Goal: Task Accomplishment & Management: Use online tool/utility

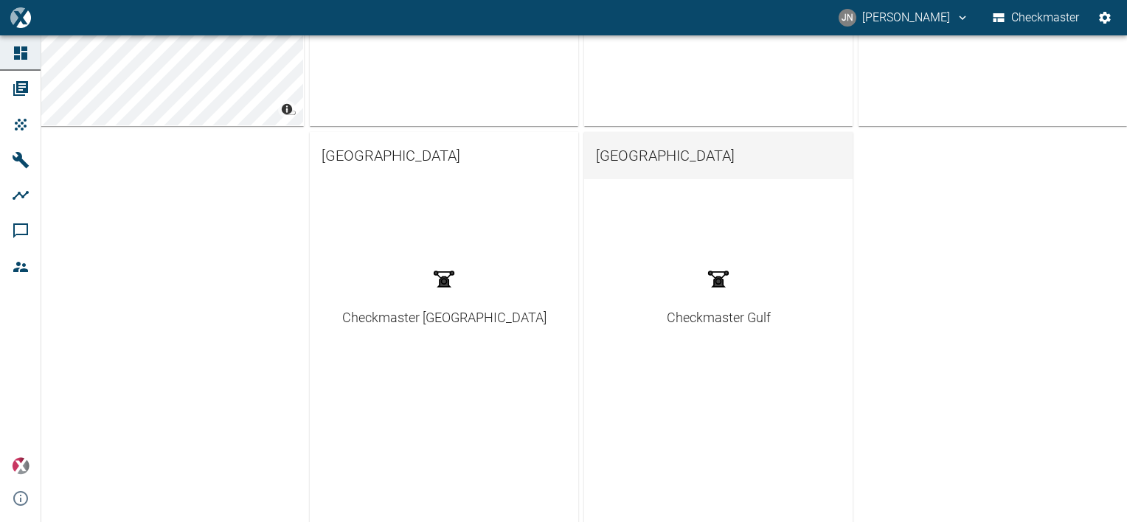
scroll to position [400, 0]
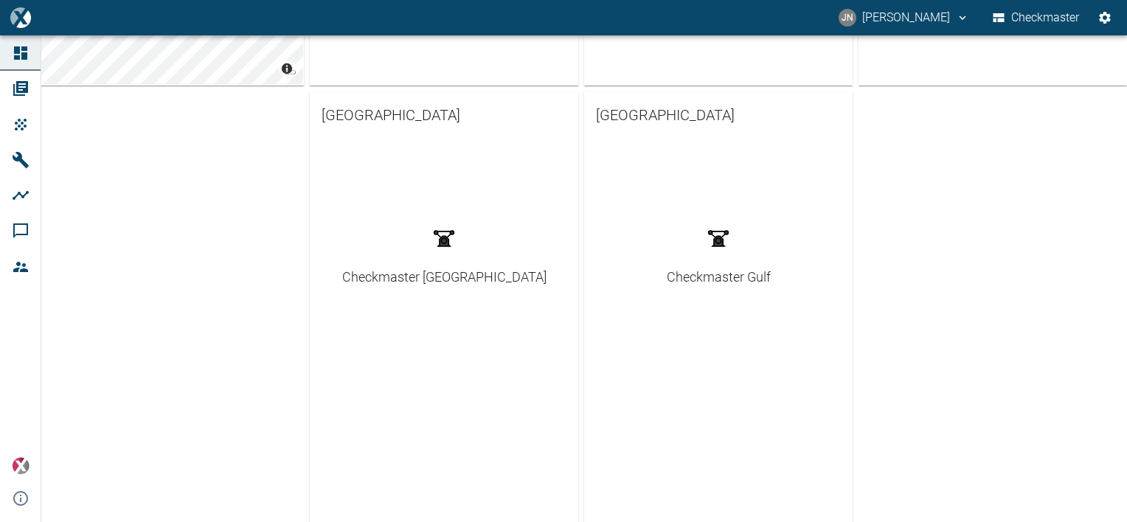
click at [697, 280] on div "Checkmaster Gulf" at bounding box center [719, 277] width 104 height 20
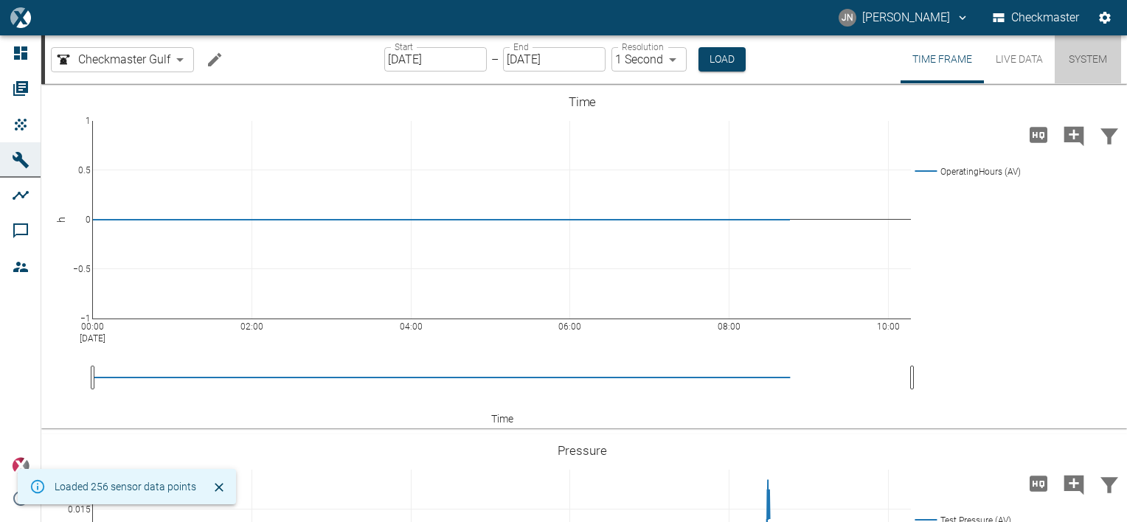
click at [1092, 49] on button "System" at bounding box center [1088, 59] width 66 height 48
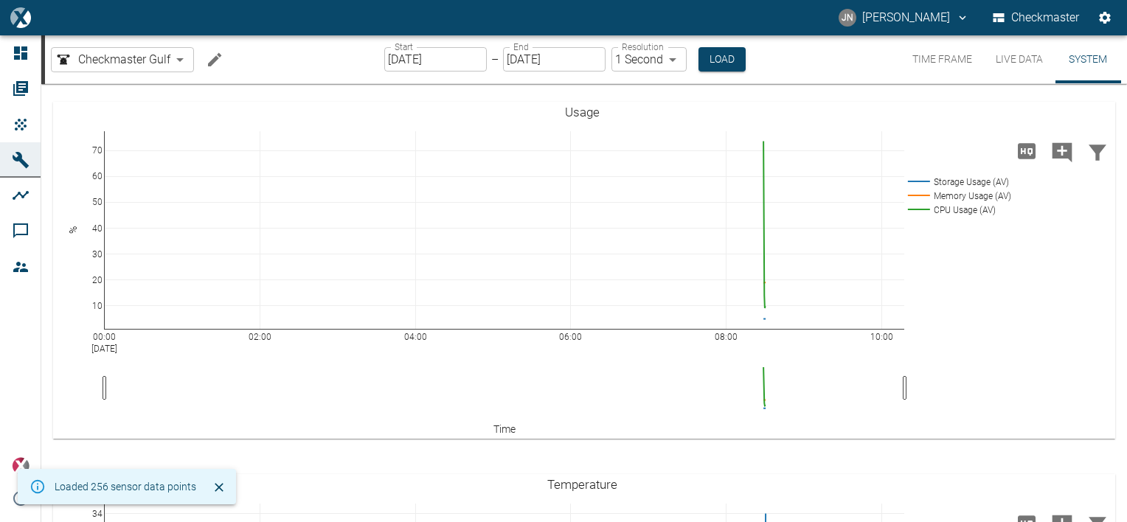
scroll to position [74, 0]
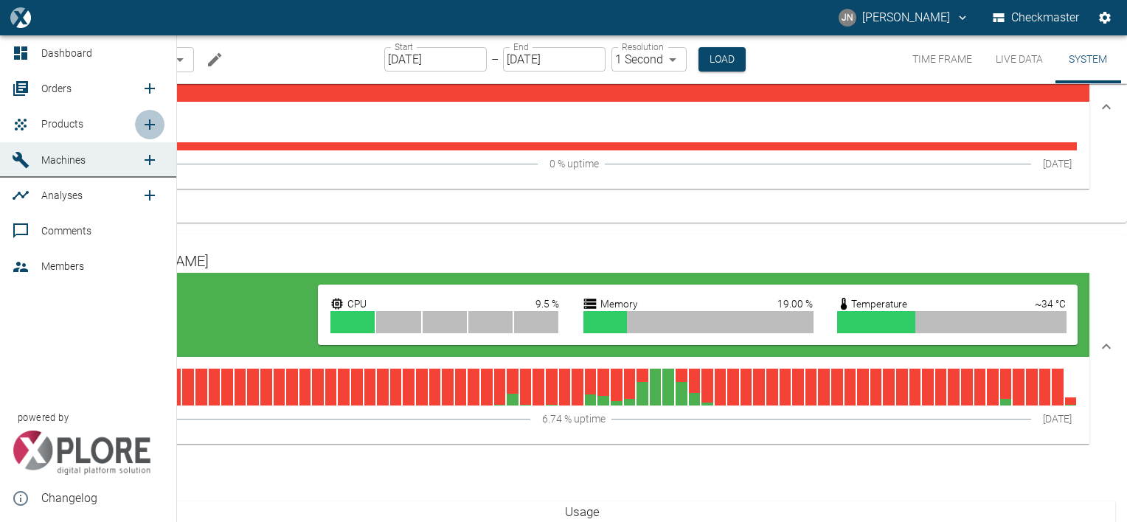
click at [146, 122] on icon "new /product/list/0" at bounding box center [150, 125] width 18 height 18
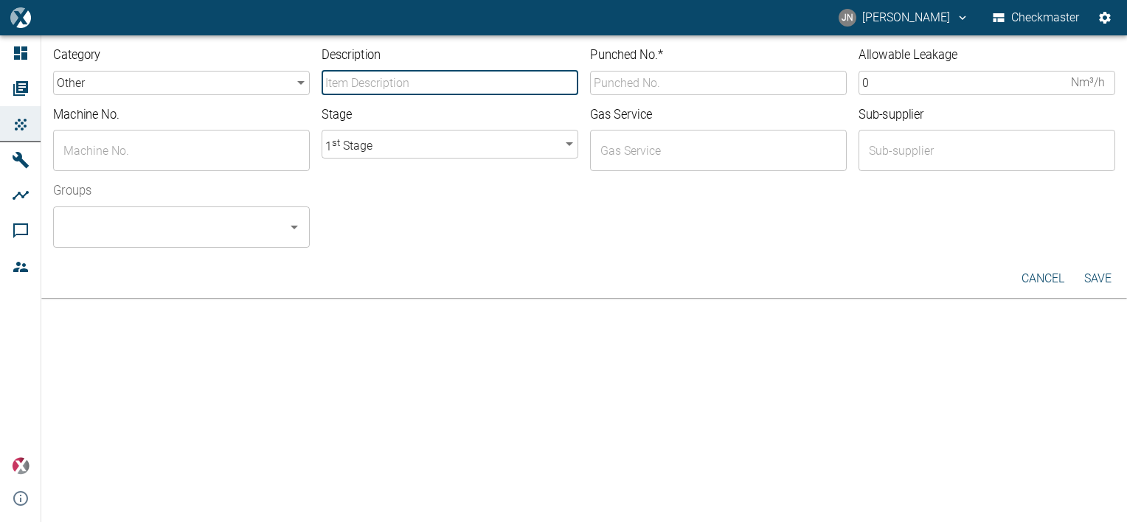
click at [404, 88] on input "Description" at bounding box center [450, 83] width 257 height 24
type input "DOFF-110 Suction valve"
click at [83, 86] on body "JN Jayan Nair Checkmaster Dashboard Orders Products Machines Analyses Comments …" at bounding box center [563, 261] width 1127 height 522
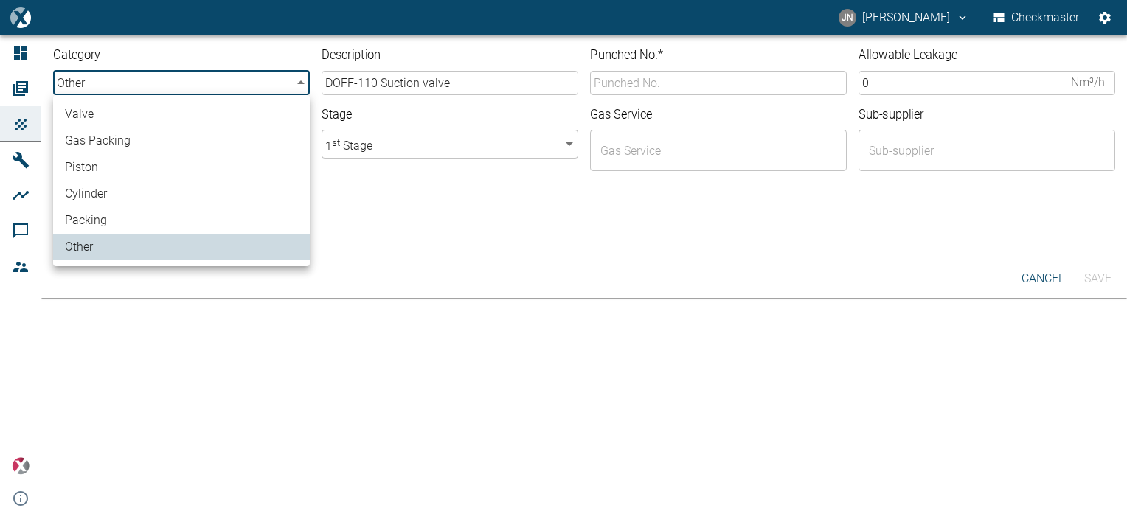
click at [97, 117] on li "valve" at bounding box center [181, 114] width 257 height 27
type input "valve"
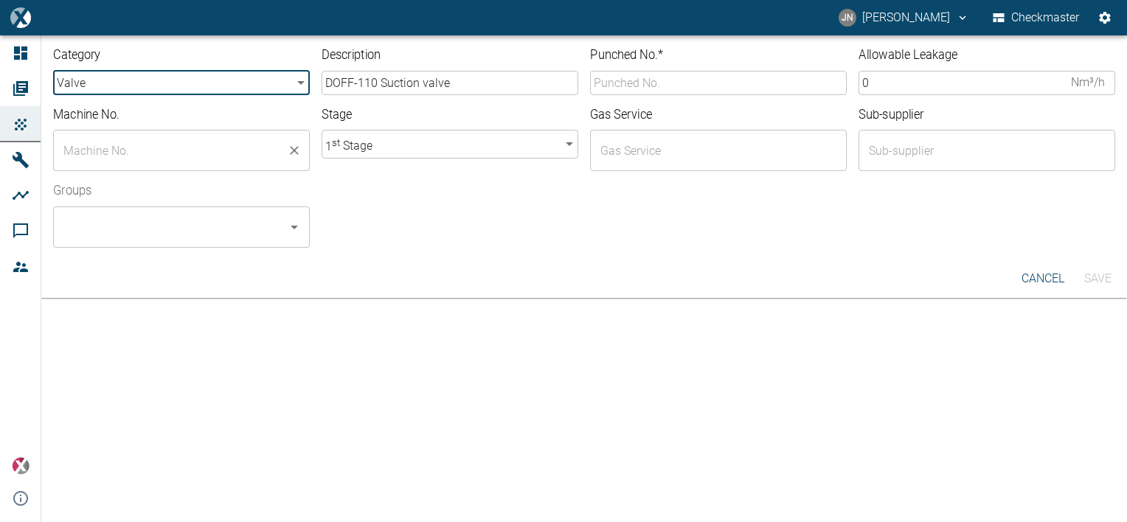
click at [130, 146] on input "text" at bounding box center [170, 150] width 221 height 28
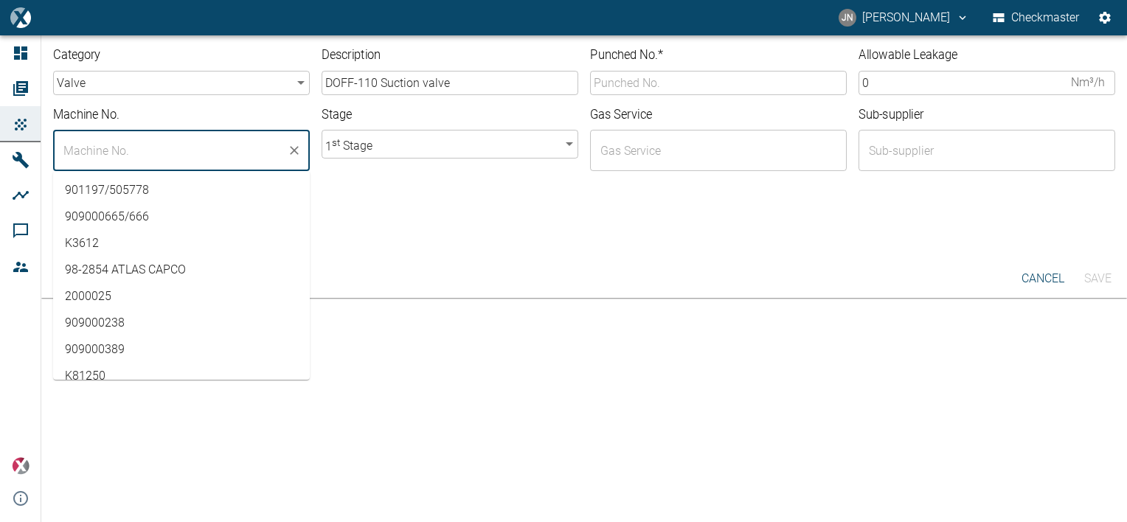
click at [100, 245] on li "K3612" at bounding box center [181, 243] width 257 height 27
type input "K3612"
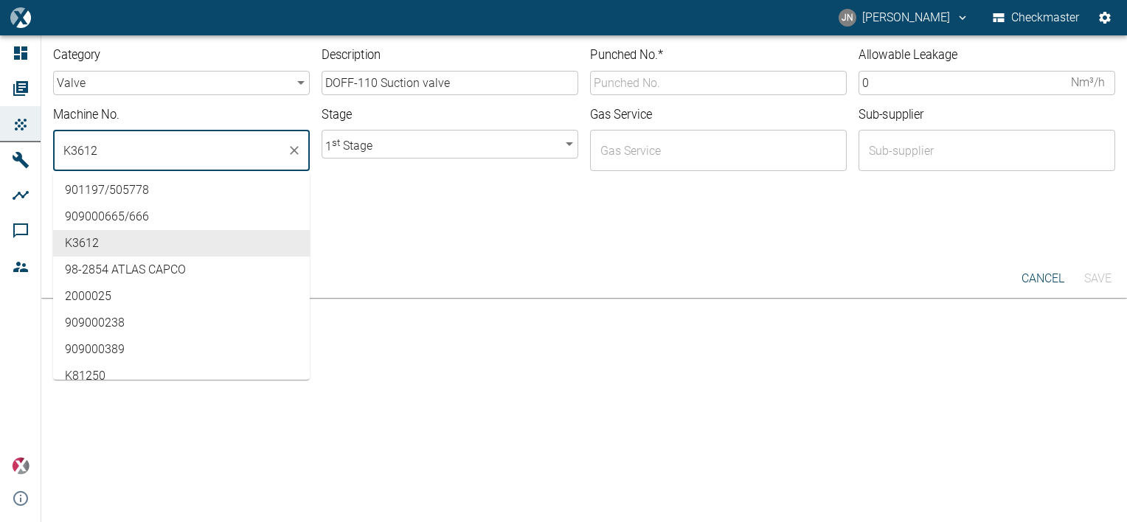
click at [208, 230] on li "K3612" at bounding box center [181, 243] width 257 height 27
click at [192, 239] on li "K3612" at bounding box center [181, 243] width 257 height 27
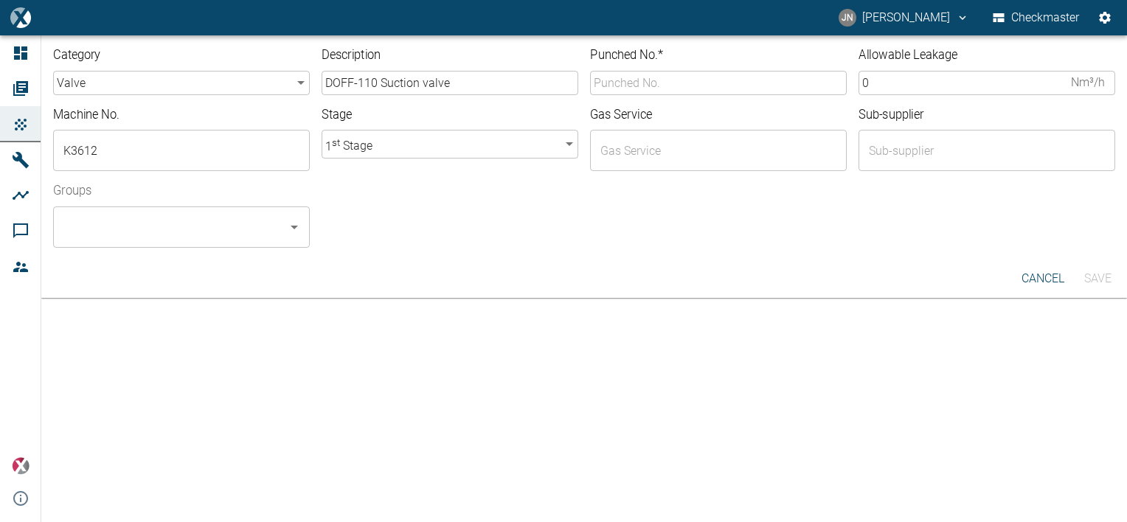
click at [437, 240] on div at bounding box center [713, 239] width 806 height 18
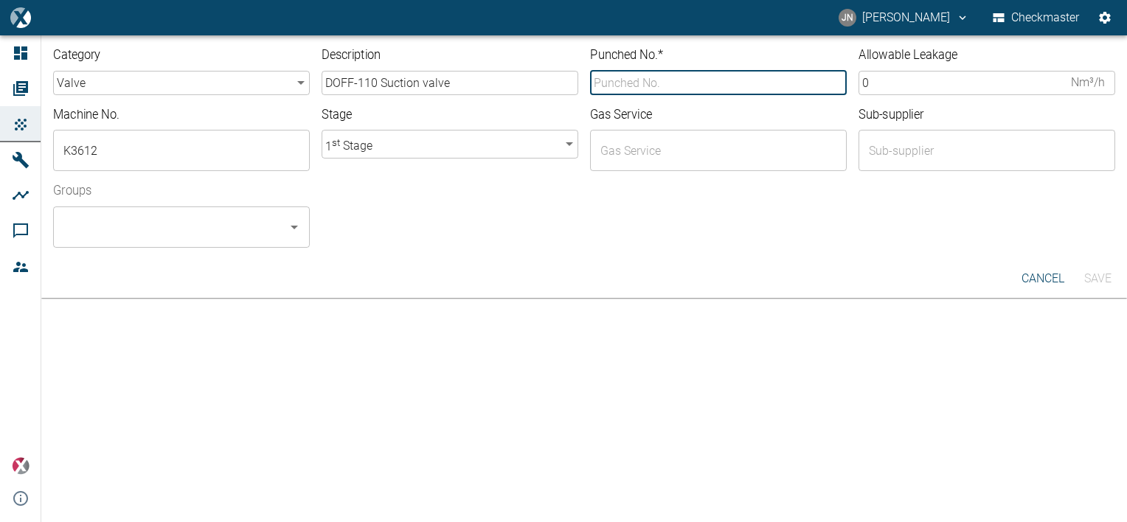
click at [692, 81] on input "Punched No. *" at bounding box center [718, 83] width 257 height 24
type input "10-5763"
click at [676, 159] on input "text" at bounding box center [707, 150] width 221 height 28
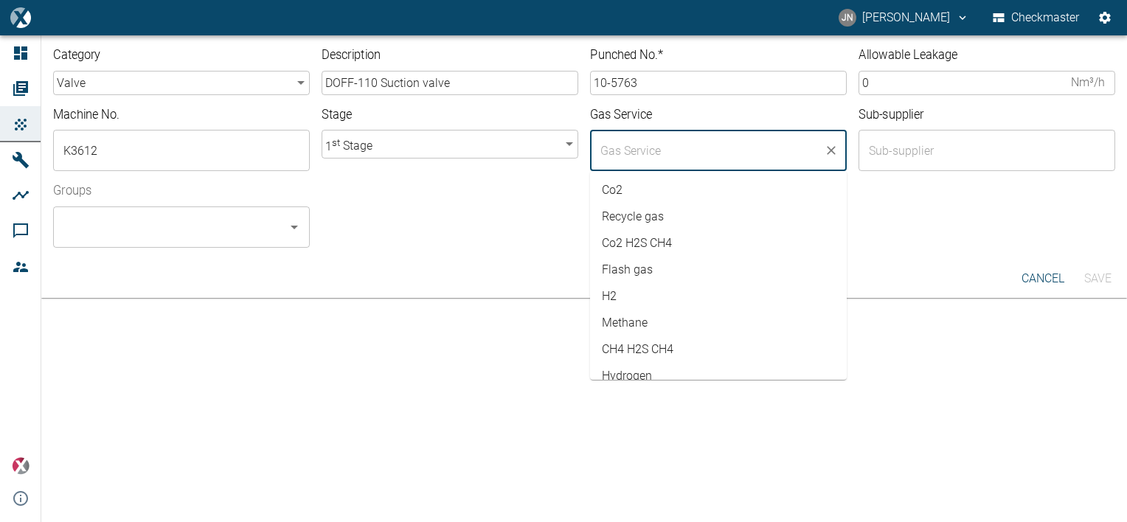
click at [649, 247] on li "Co2 H2S CH4" at bounding box center [718, 243] width 257 height 27
type input "Co2 H2S CH4"
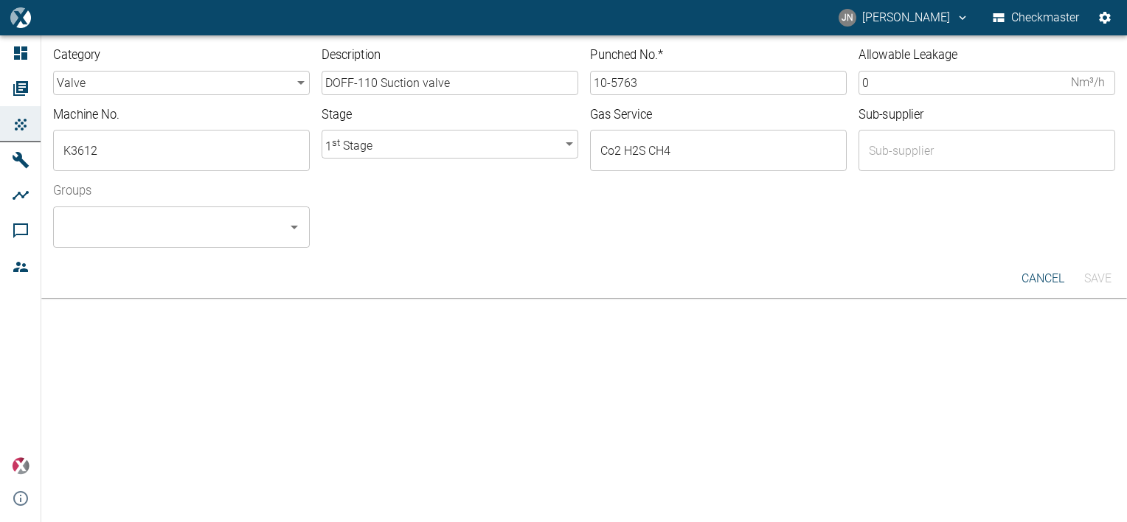
click at [509, 215] on div "Groups ​" at bounding box center [578, 209] width 1074 height 77
click at [894, 156] on input "text" at bounding box center [975, 150] width 221 height 28
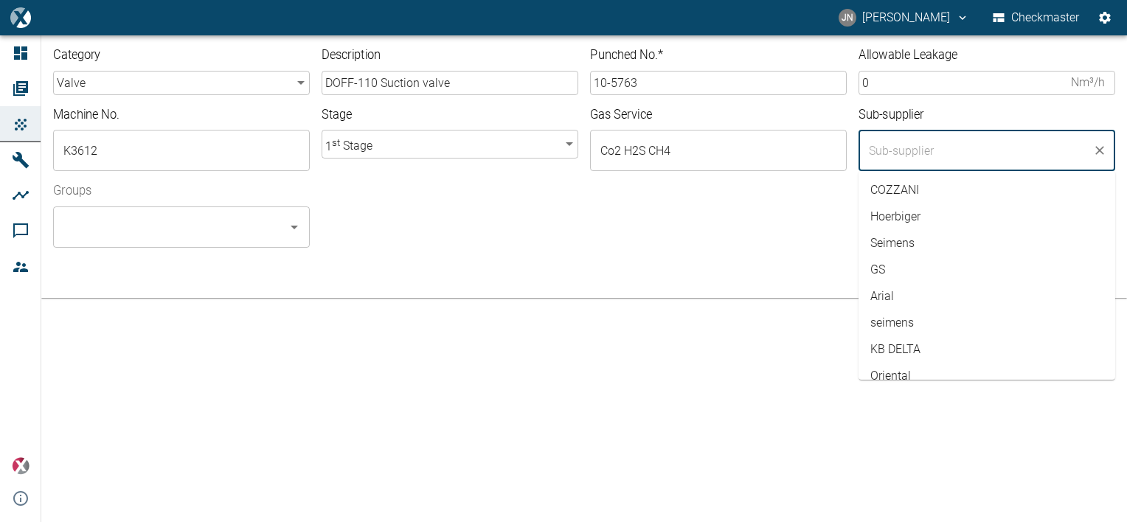
click at [898, 245] on li "Seimens" at bounding box center [987, 243] width 257 height 27
type input "Seimens"
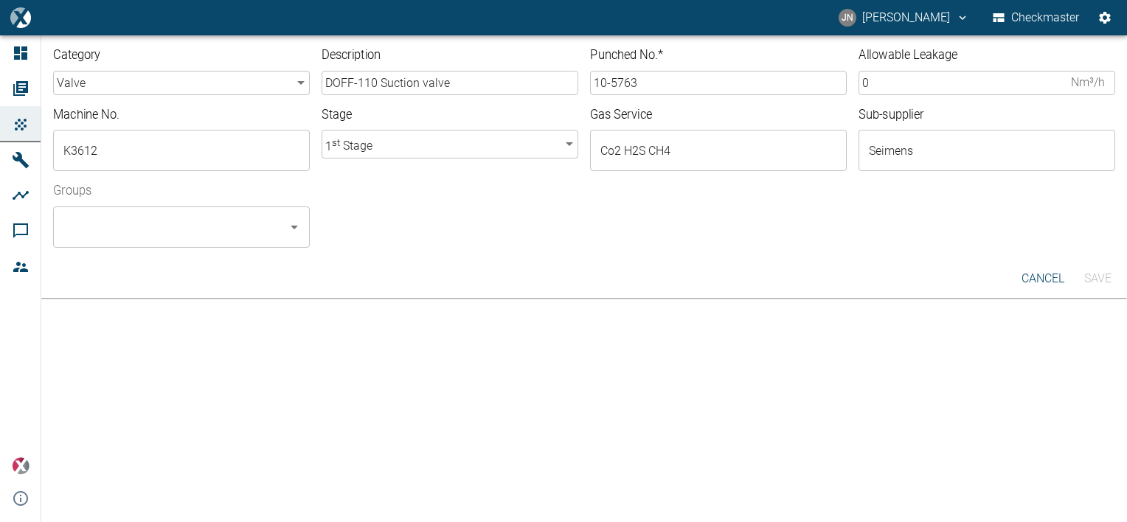
click at [751, 235] on div at bounding box center [713, 239] width 806 height 18
click at [879, 72] on input "0" at bounding box center [962, 83] width 207 height 24
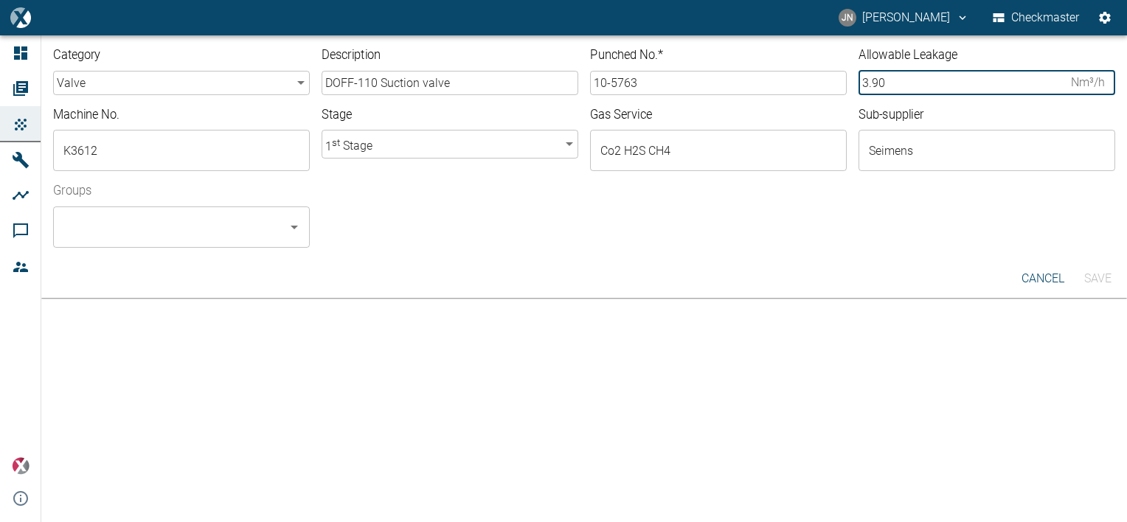
type input "3.90"
click at [737, 254] on div "Category valve valve ​ Description DOFF-110 Suction valve ​ Punched No. * 10-57…" at bounding box center [584, 147] width 1086 height 224
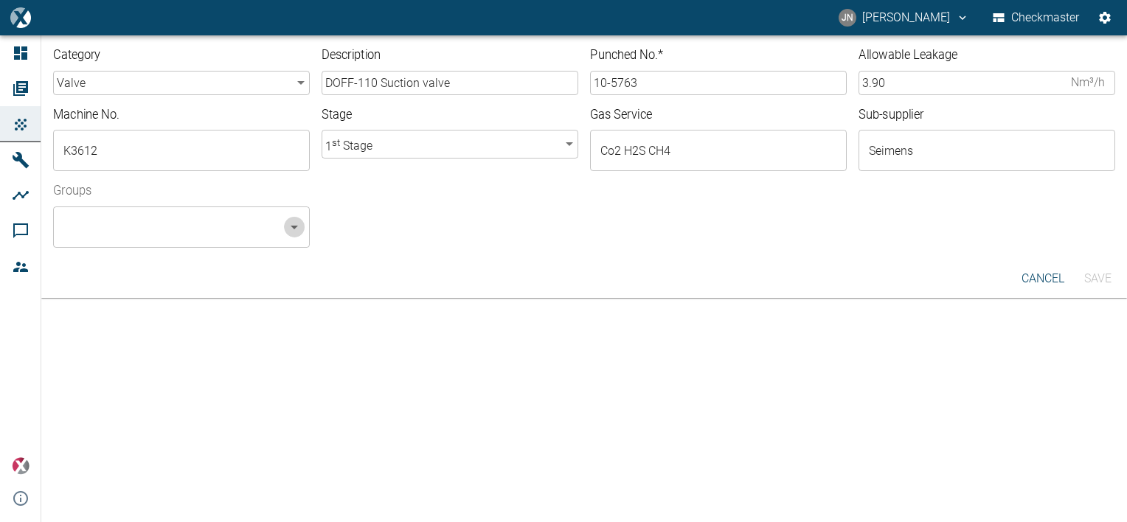
click at [286, 221] on icon "Open" at bounding box center [295, 227] width 18 height 18
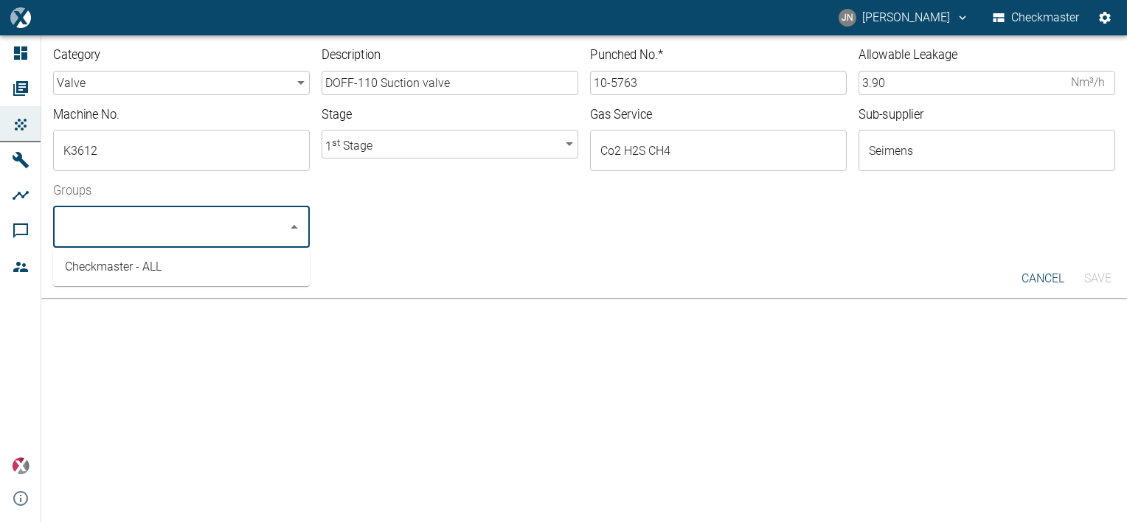
click at [134, 269] on li "Checkmaster - ALL" at bounding box center [181, 267] width 257 height 27
click at [460, 228] on div "Checkmaster - ALL" at bounding box center [719, 221] width 794 height 53
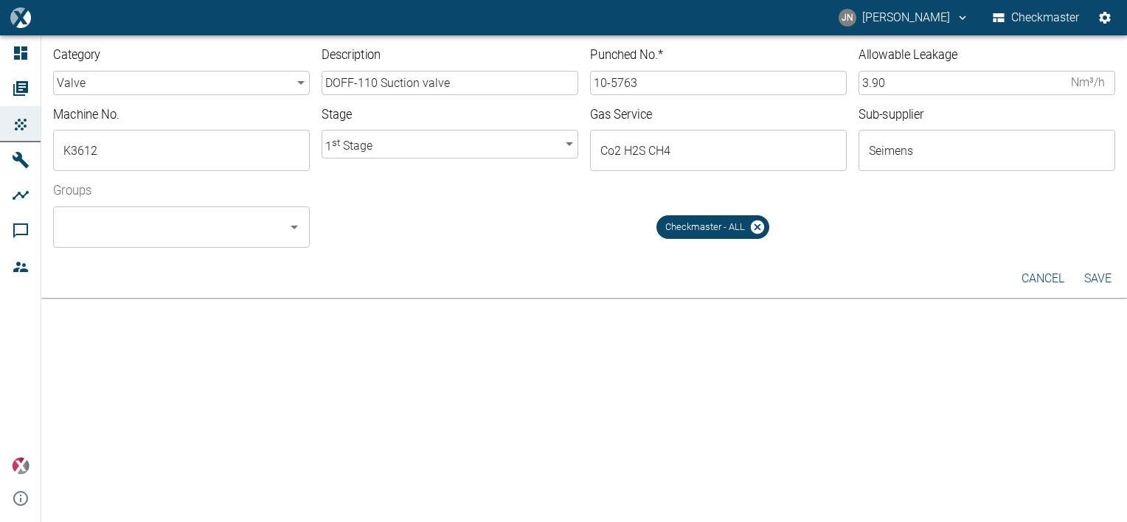
drag, startPoint x: 1098, startPoint y: 277, endPoint x: 1069, endPoint y: 277, distance: 28.8
click at [1098, 277] on button "Save" at bounding box center [1097, 279] width 47 height 27
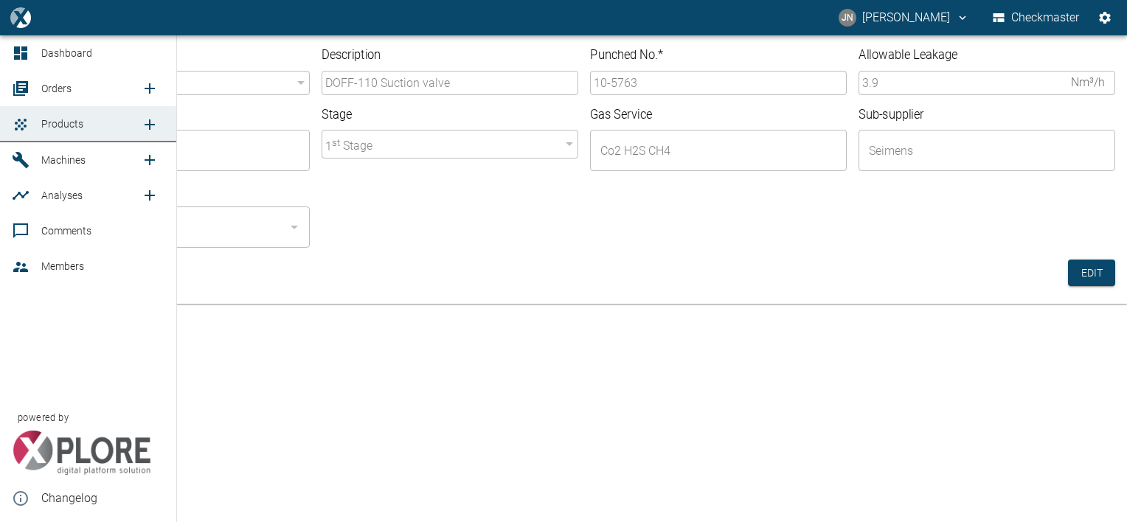
click at [148, 86] on icon "new /order/list/0" at bounding box center [150, 89] width 18 height 18
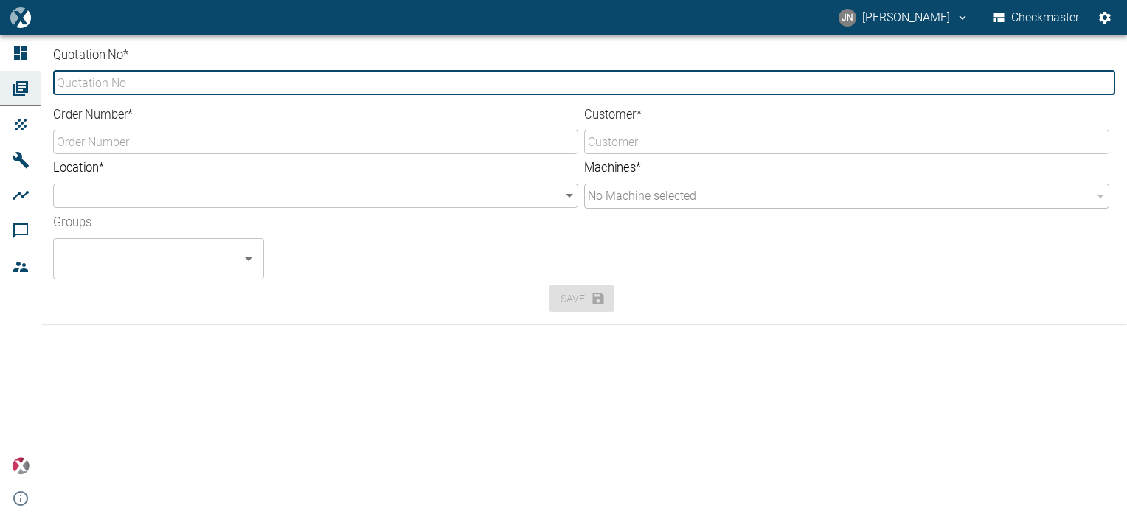
click at [229, 83] on input "Quotation No *" at bounding box center [584, 83] width 1062 height 24
type input "G14-0137"
click at [623, 144] on input "Customer *" at bounding box center [846, 142] width 525 height 24
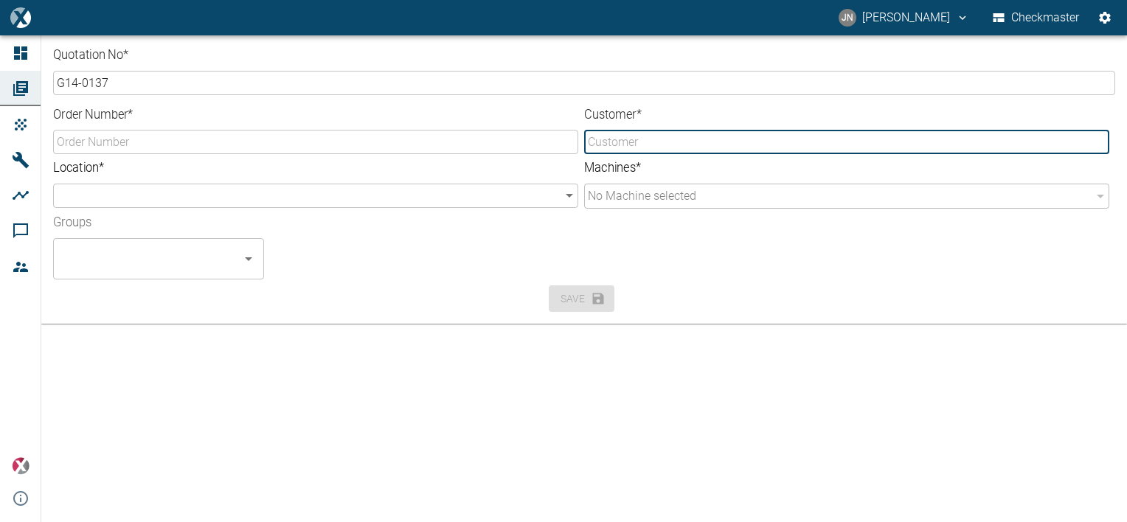
type input "PDO"
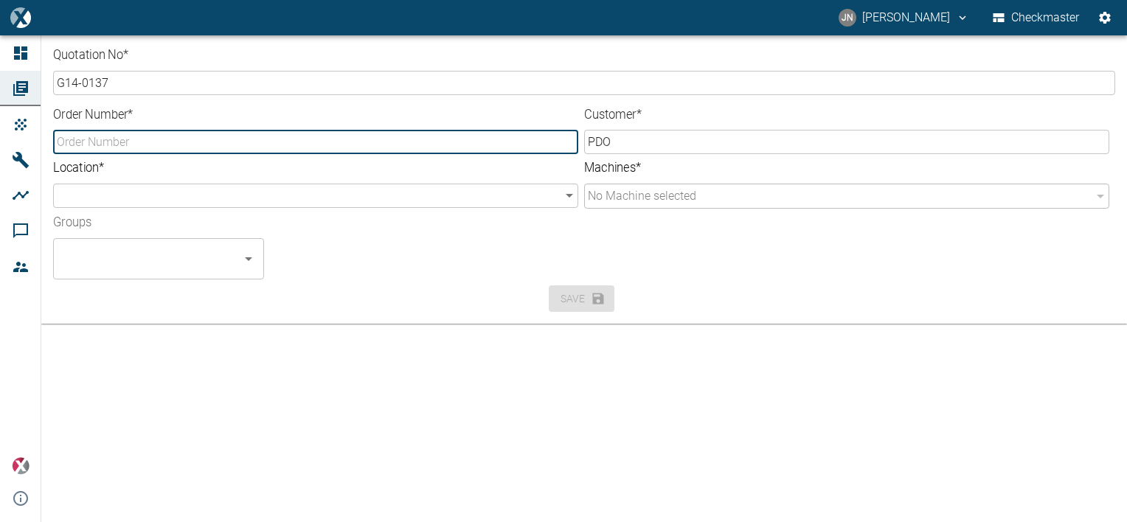
click at [137, 139] on input "Order Number *" at bounding box center [315, 142] width 525 height 24
type input "857651"
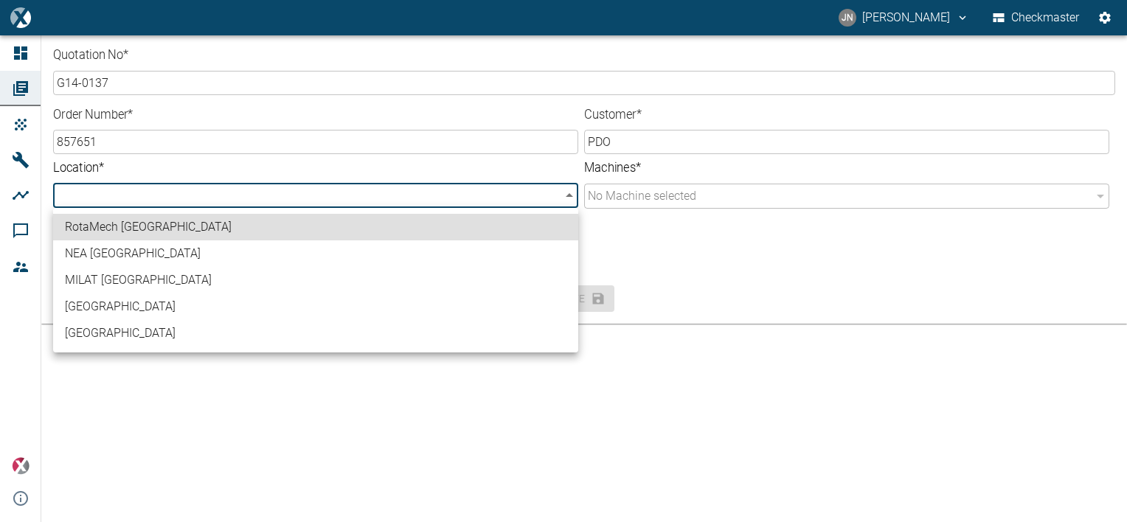
click at [392, 190] on body "JN Jayan Nair Checkmaster Dashboard Orders Products Machines Analyses Comments …" at bounding box center [563, 261] width 1127 height 522
click at [125, 333] on li "[GEOGRAPHIC_DATA]" at bounding box center [315, 333] width 525 height 27
type input "b3608371-b86c-4ea3-bb55-b254703e7039"
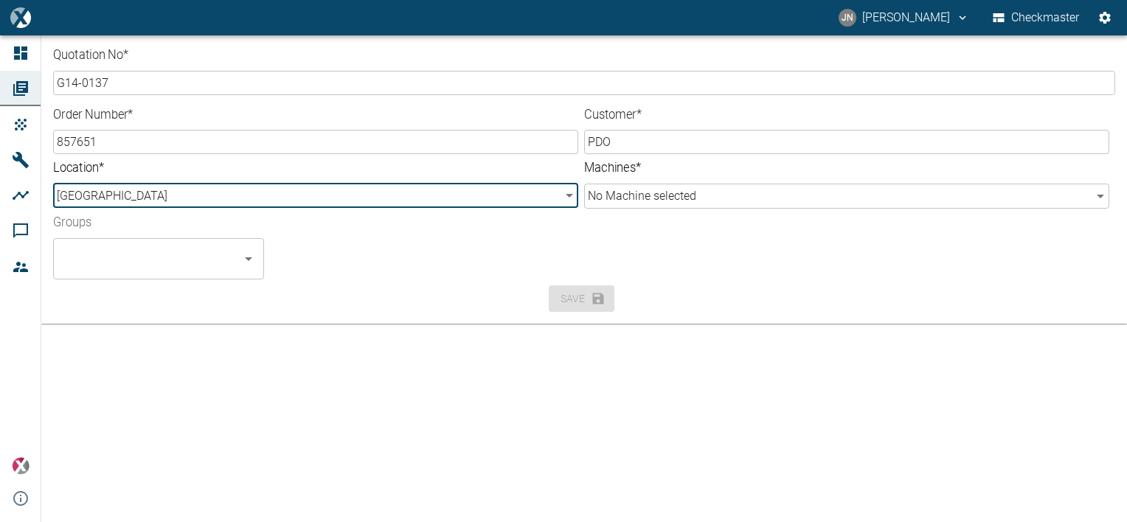
click at [665, 201] on body "JN Jayan Nair Checkmaster Dashboard Orders Products Machines Analyses Comments …" at bounding box center [563, 261] width 1127 height 522
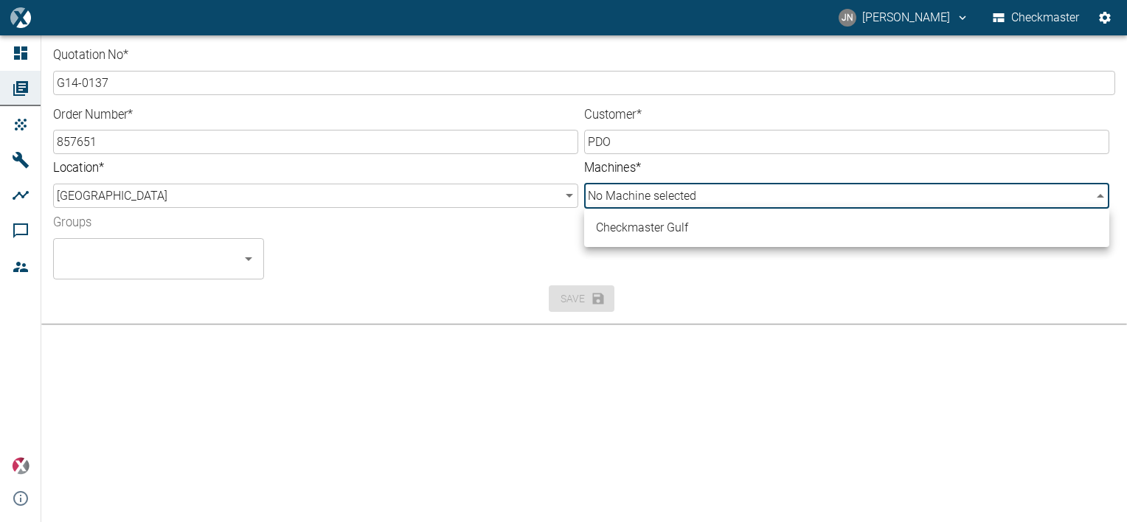
click at [660, 227] on li "Checkmaster Gulf" at bounding box center [846, 228] width 525 height 27
type input "a9573261-b34e-463c-a649-ade8f1301289"
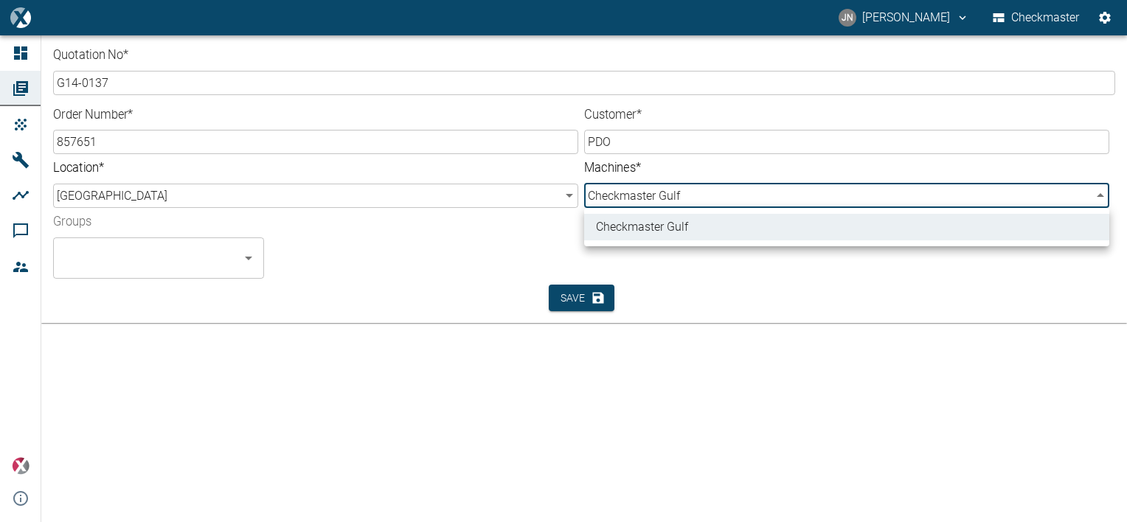
click at [173, 260] on div at bounding box center [563, 261] width 1127 height 522
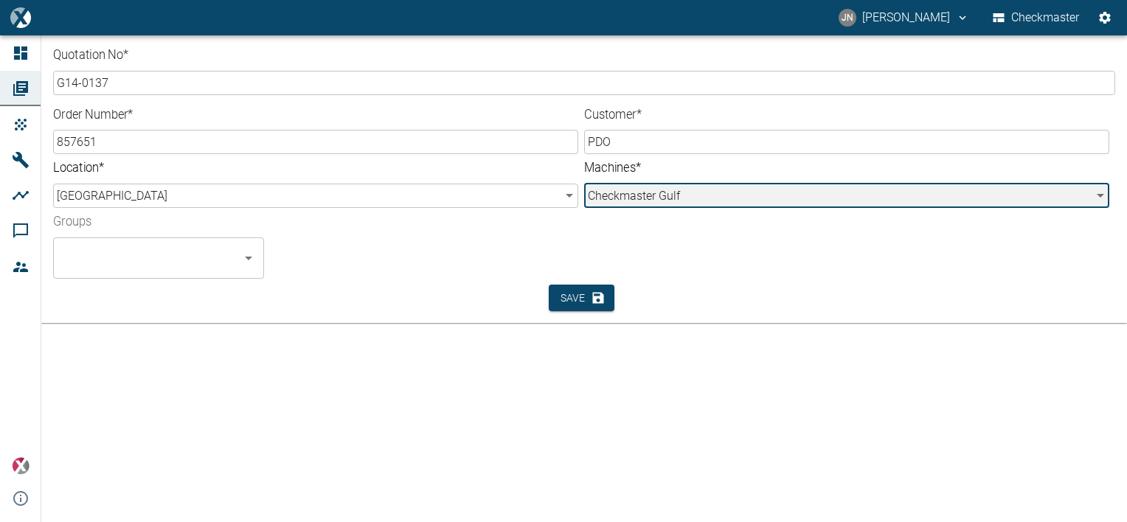
click at [249, 260] on icon "Open" at bounding box center [249, 258] width 18 height 18
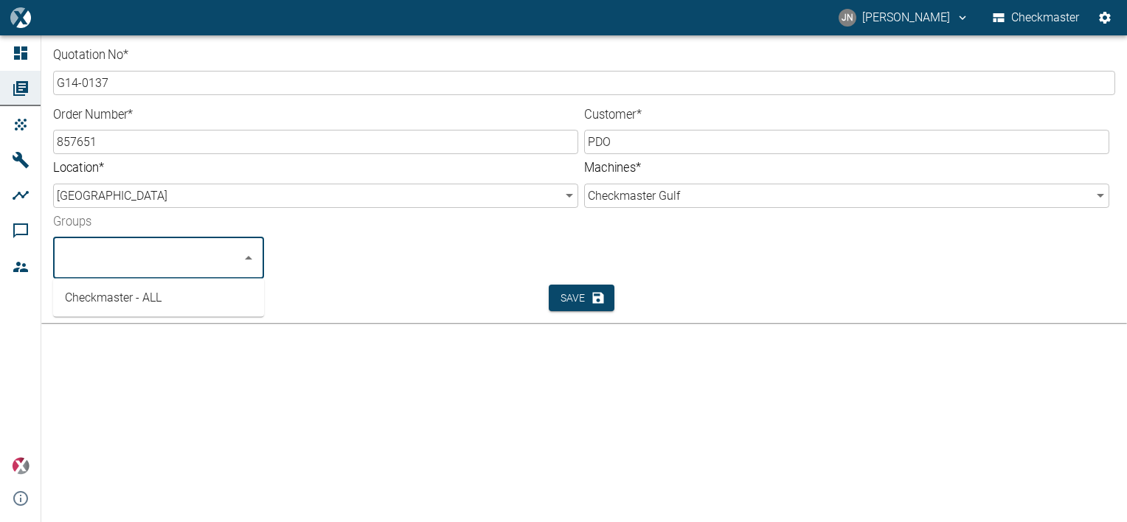
click at [148, 297] on li "Checkmaster - ALL" at bounding box center [158, 298] width 211 height 27
click at [567, 298] on button "Save" at bounding box center [582, 298] width 66 height 27
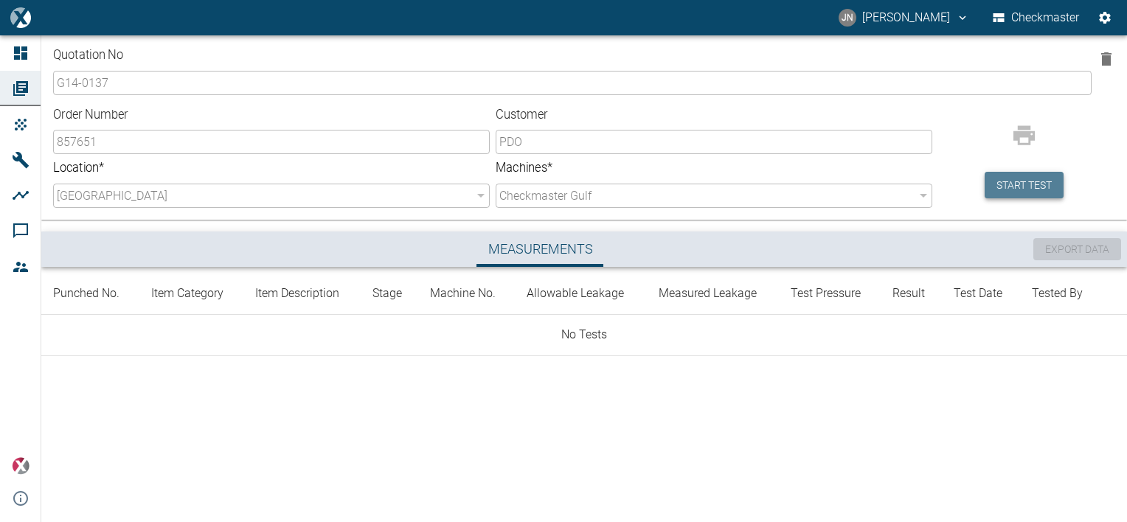
click at [1018, 177] on button "Start test" at bounding box center [1024, 185] width 79 height 27
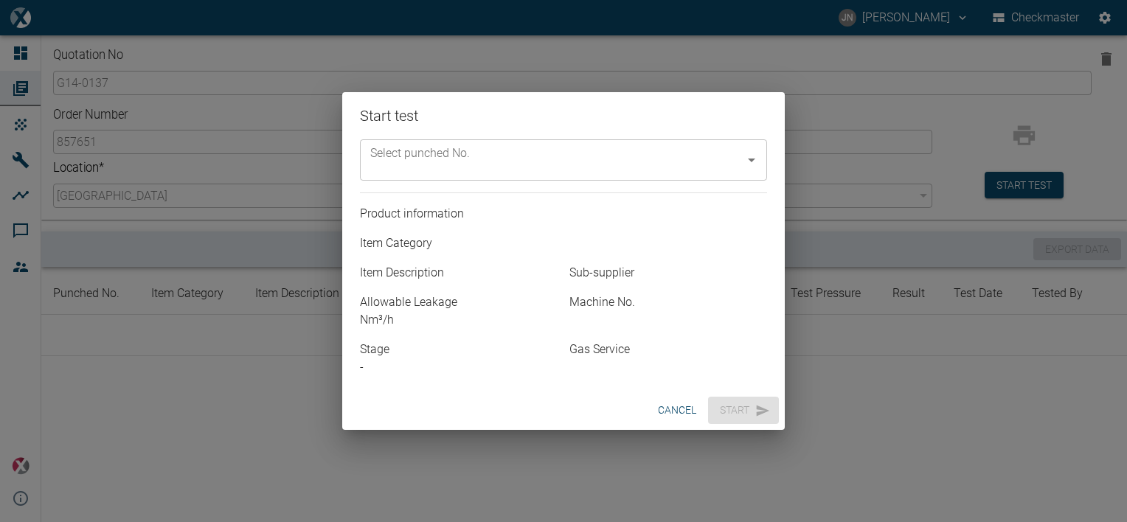
click at [543, 156] on input "Select punched No." at bounding box center [553, 160] width 372 height 28
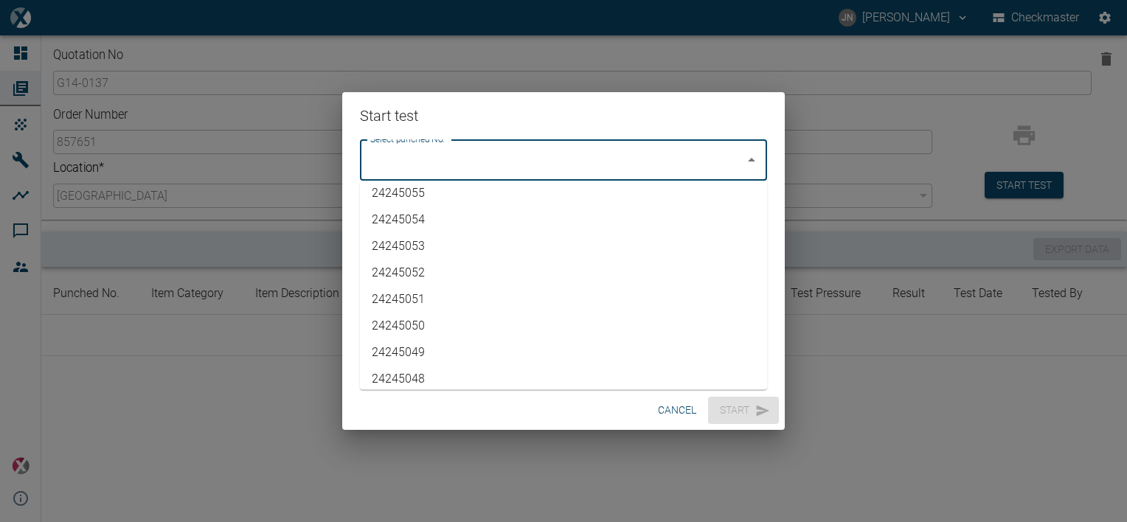
scroll to position [3228, 0]
click at [419, 378] on li "10-5763" at bounding box center [563, 372] width 407 height 27
type input "10-5763"
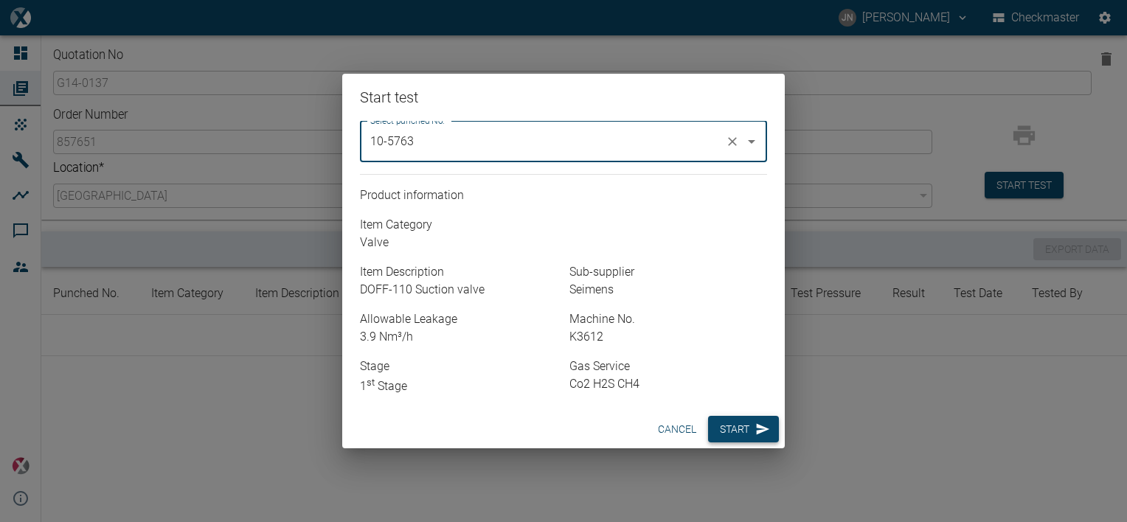
click at [744, 428] on button "Start" at bounding box center [743, 429] width 71 height 27
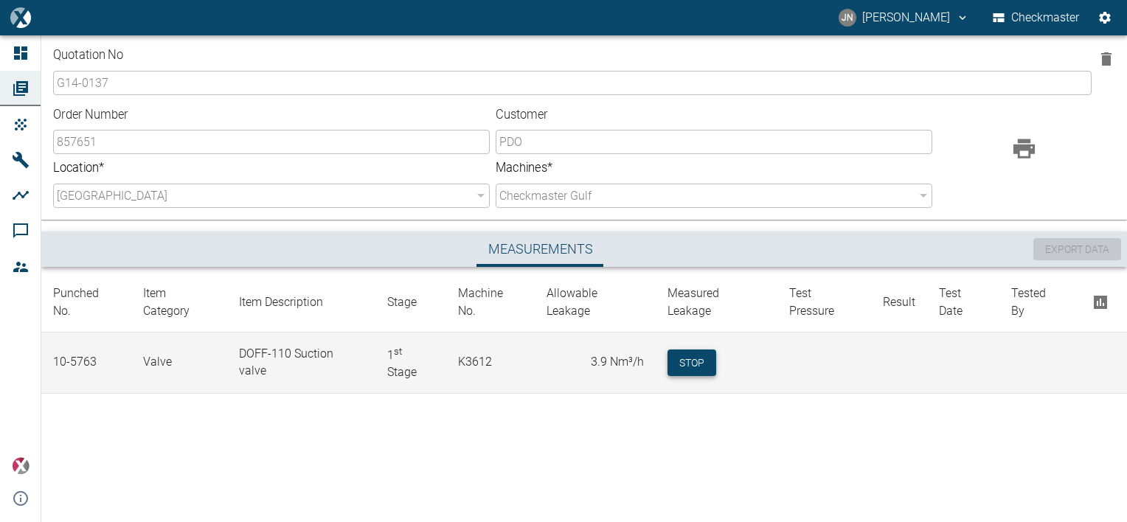
click at [685, 350] on button "Stop" at bounding box center [692, 363] width 49 height 27
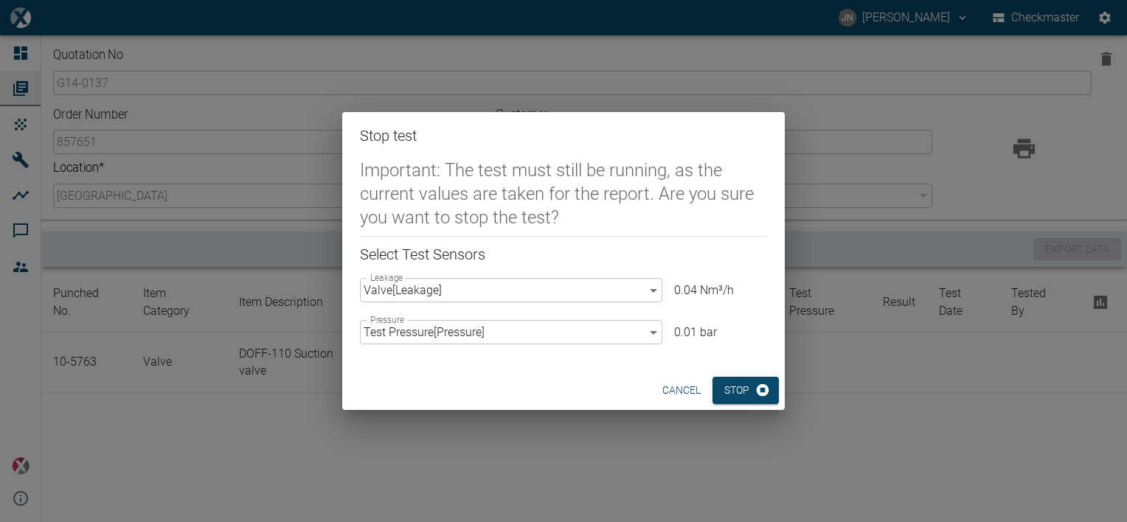
click at [657, 290] on body "JN Jayan Nair Checkmaster Dashboard Orders Products Machines Analyses Comments …" at bounding box center [563, 261] width 1127 height 522
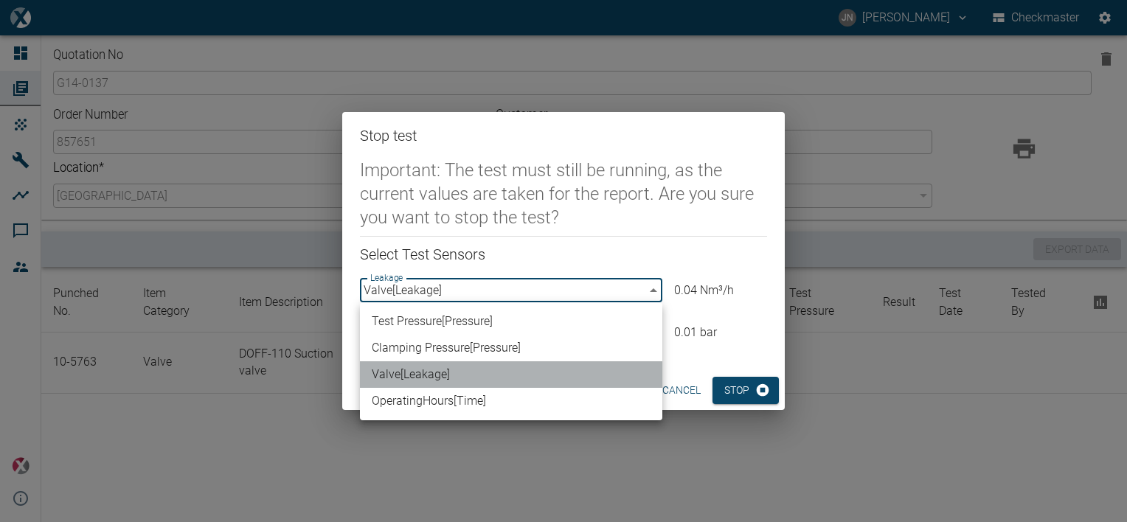
click at [484, 376] on li "Valve [ Leakage ]" at bounding box center [511, 375] width 302 height 27
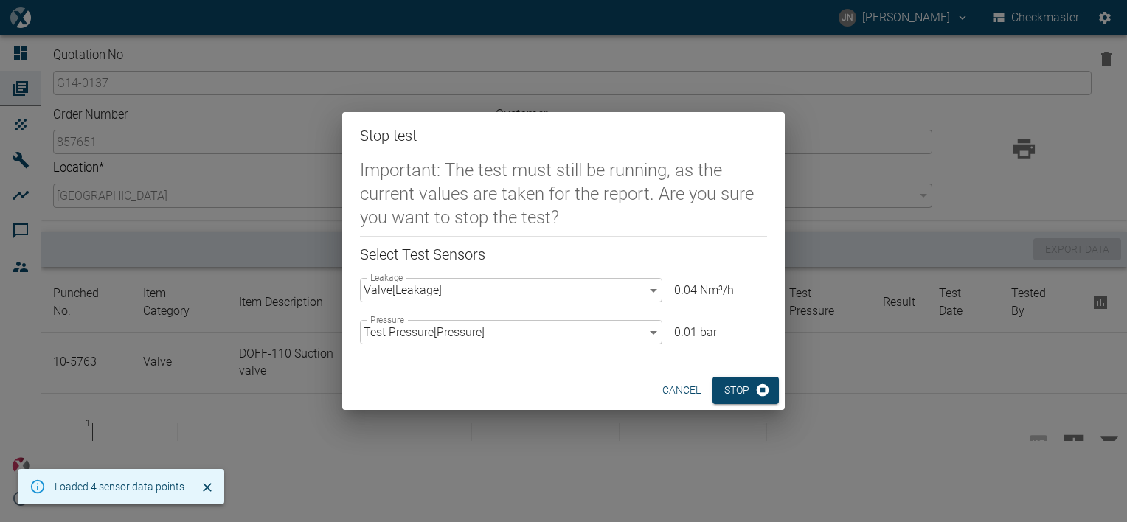
click at [534, 454] on div "Stop test Important: The test must still be running, as the current values are …" at bounding box center [563, 261] width 1127 height 522
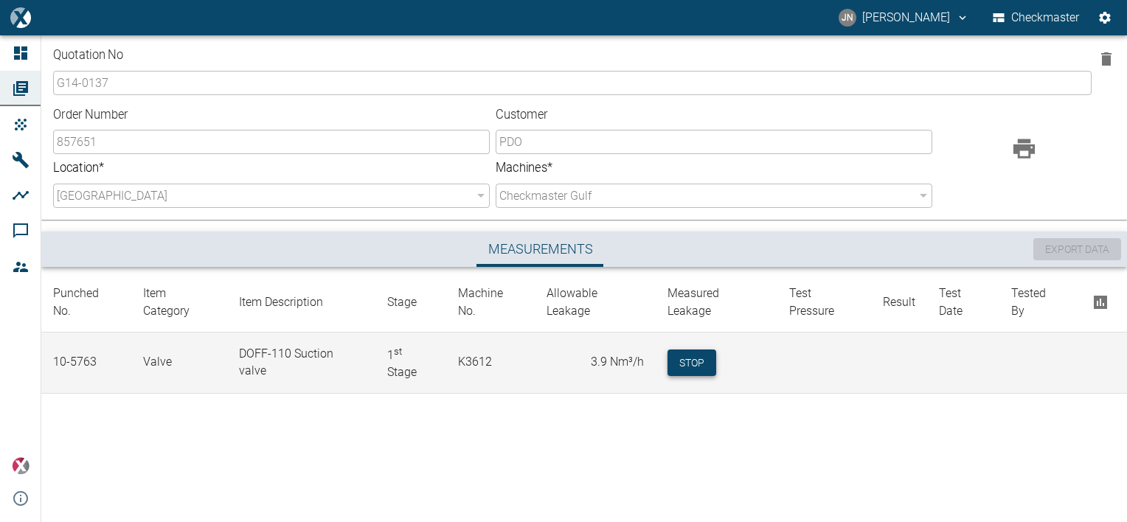
click at [690, 351] on button "Stop" at bounding box center [692, 363] width 49 height 27
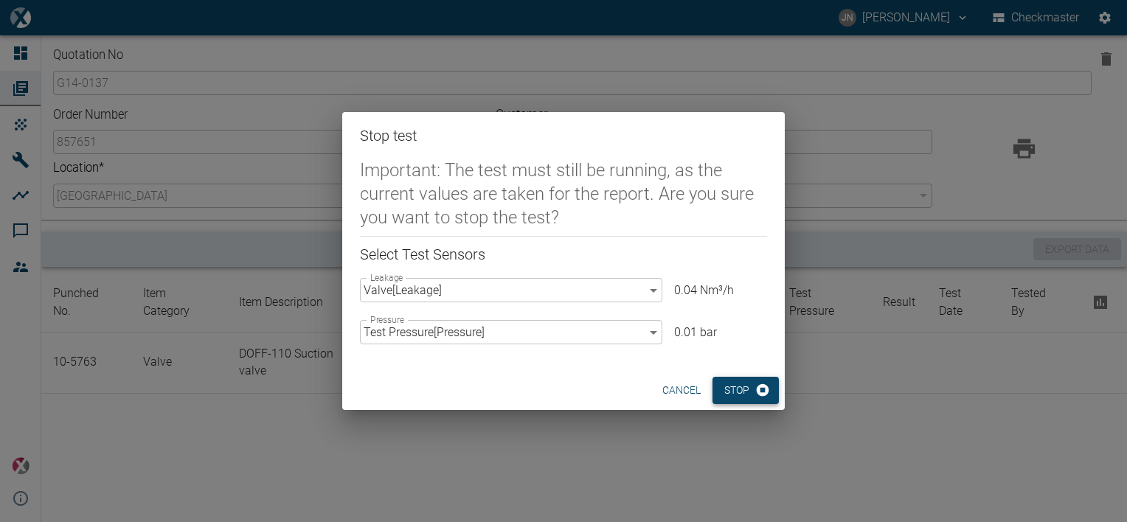
click at [733, 391] on button "Stop" at bounding box center [746, 390] width 66 height 27
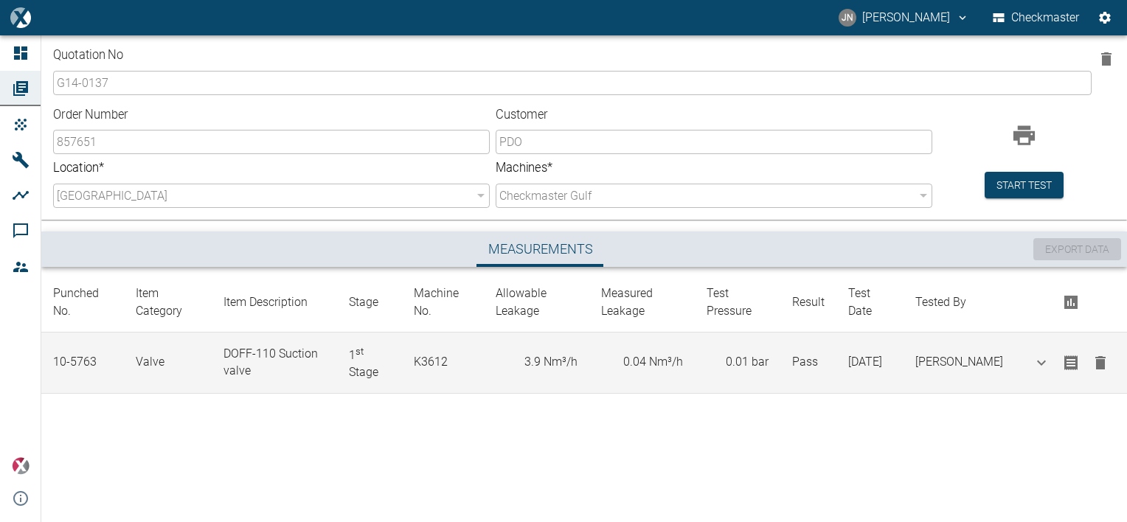
click at [1105, 366] on icon "button" at bounding box center [1101, 363] width 18 height 18
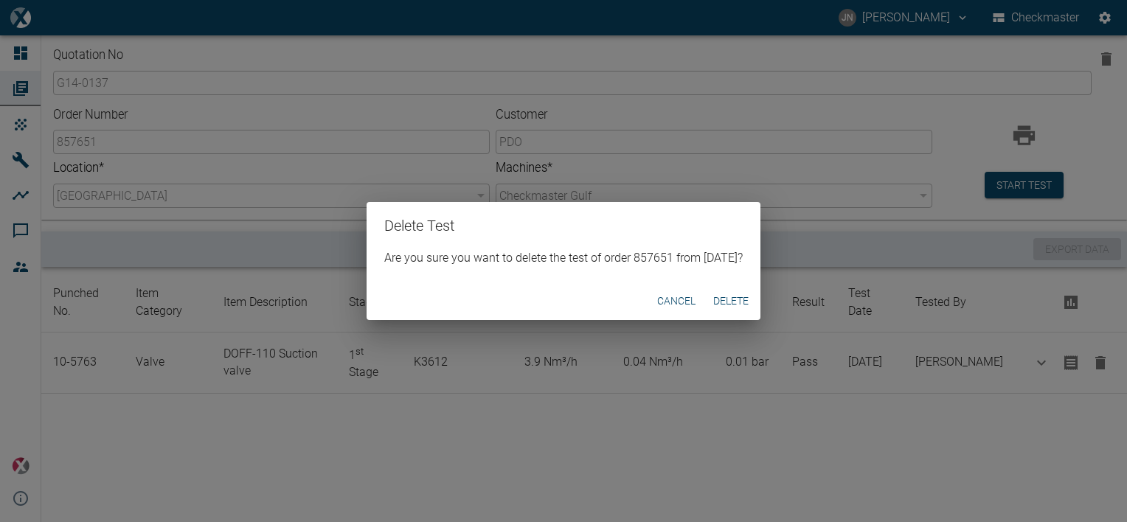
click at [752, 306] on button "Delete" at bounding box center [731, 301] width 47 height 27
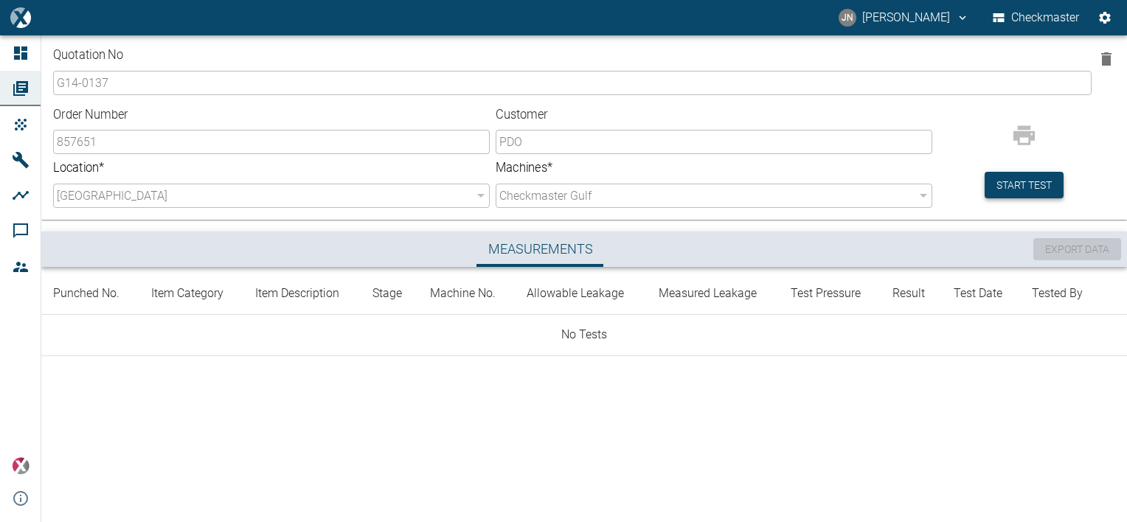
click at [1015, 192] on button "Start test" at bounding box center [1024, 185] width 79 height 27
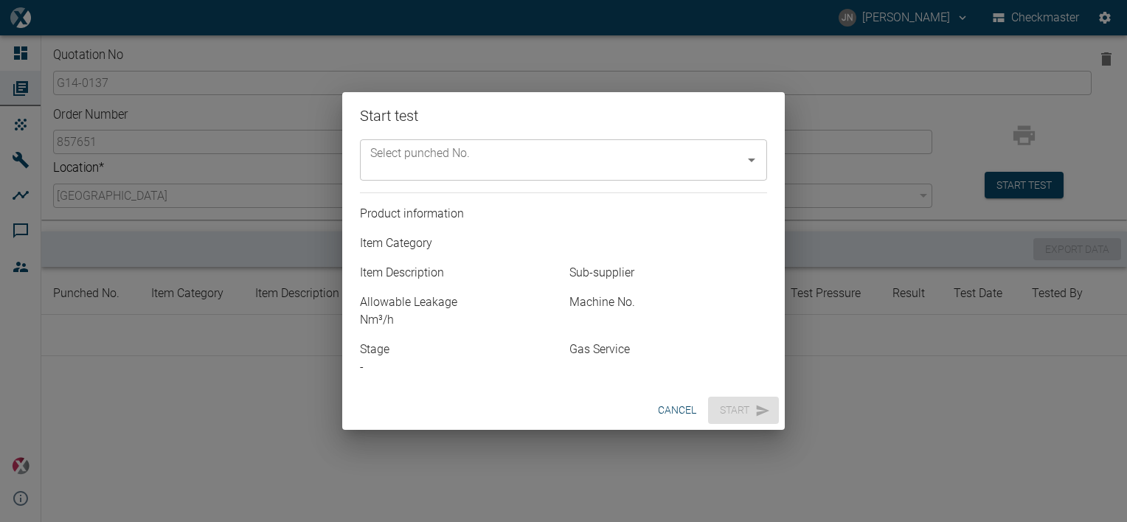
click at [523, 160] on input "Select punched No." at bounding box center [553, 160] width 372 height 28
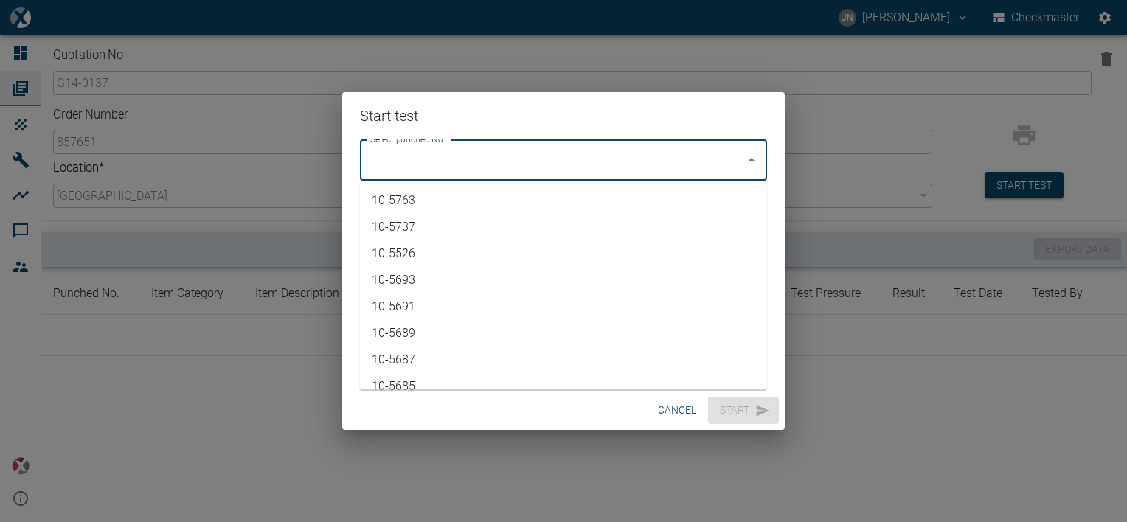
click at [452, 200] on li "10-5763" at bounding box center [563, 200] width 407 height 27
type input "10-5763"
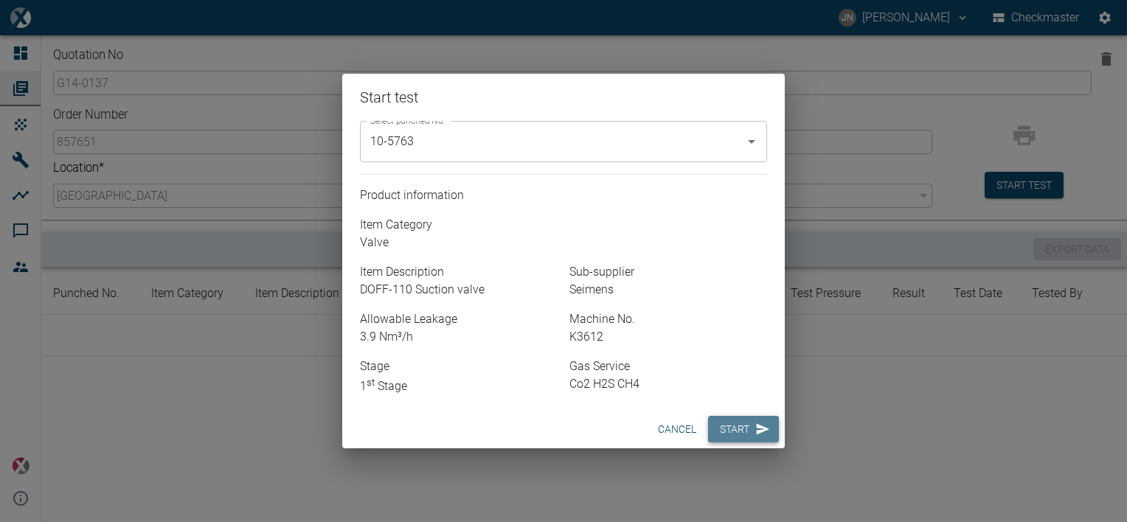
click at [729, 431] on button "Start" at bounding box center [743, 429] width 71 height 27
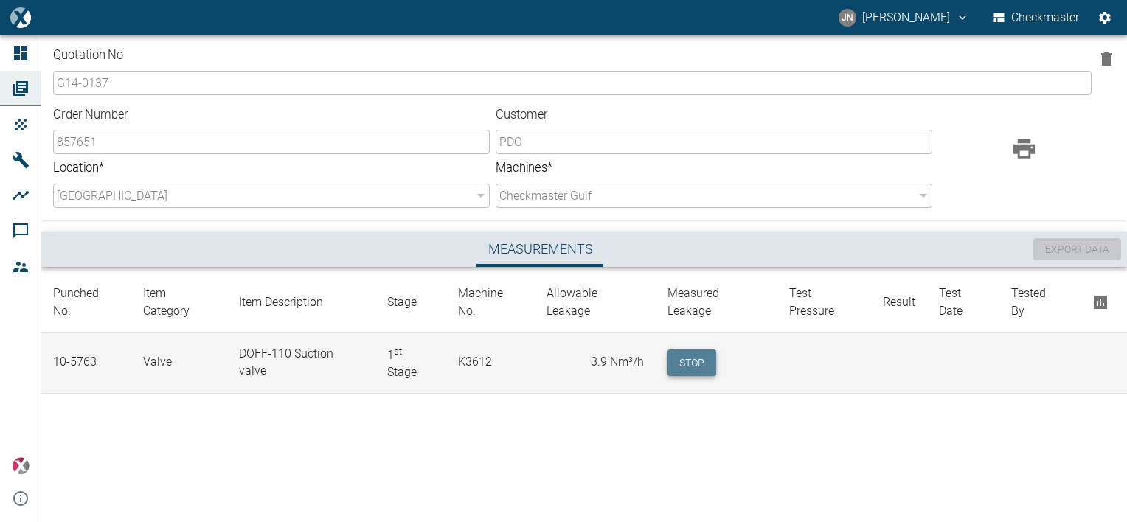
click at [688, 361] on button "Stop" at bounding box center [692, 363] width 49 height 27
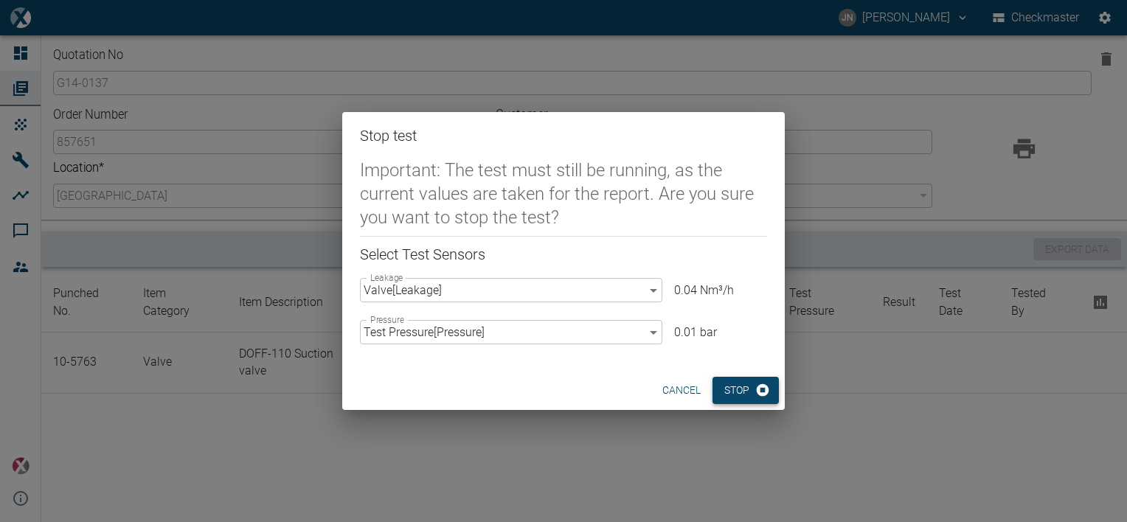
click at [744, 387] on button "Stop" at bounding box center [746, 390] width 66 height 27
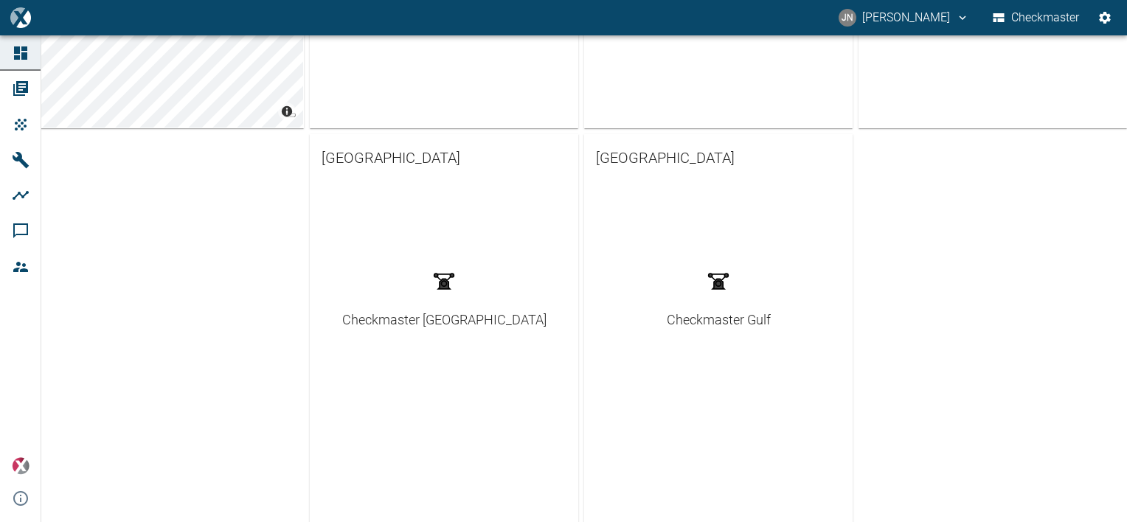
scroll to position [400, 0]
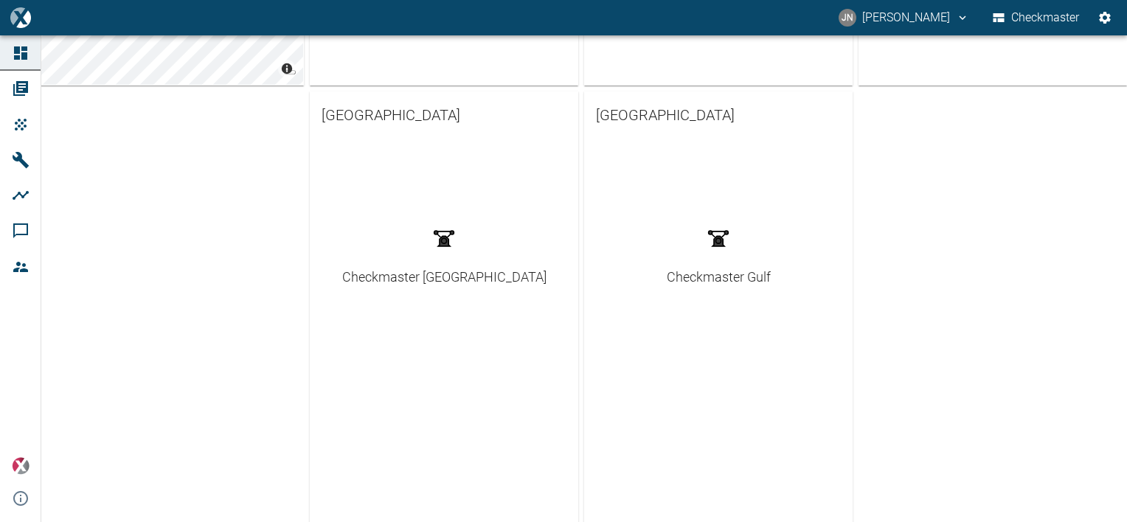
click at [690, 280] on div "Checkmaster Gulf" at bounding box center [719, 277] width 104 height 20
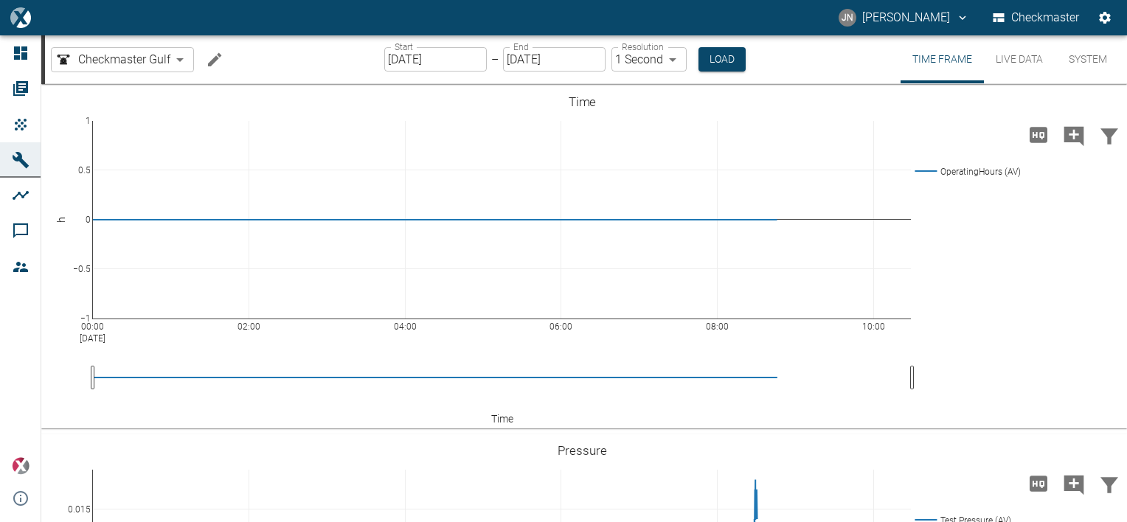
click at [1083, 54] on button "System" at bounding box center [1088, 59] width 66 height 48
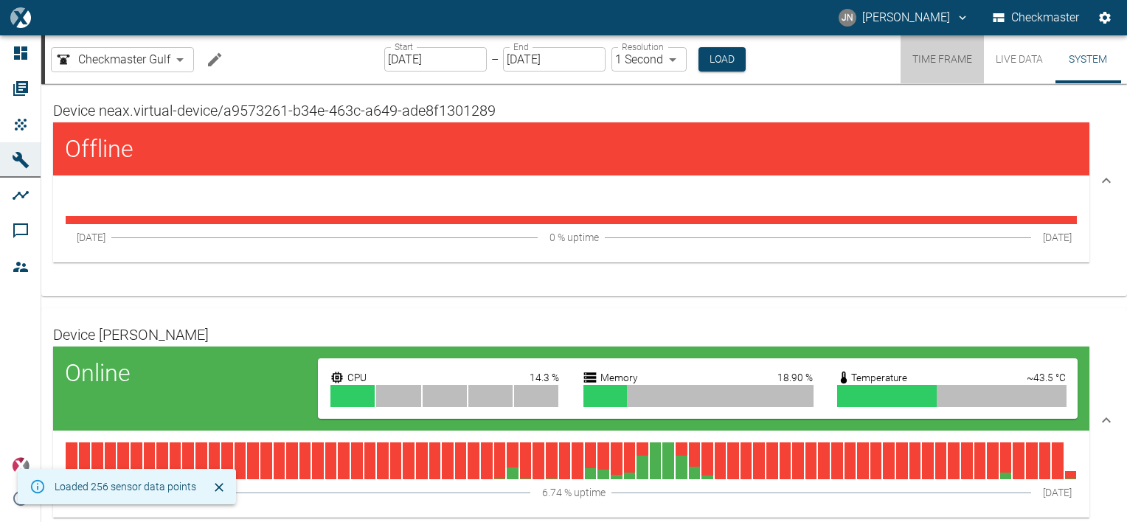
click at [937, 58] on button "Time Frame" at bounding box center [942, 59] width 83 height 48
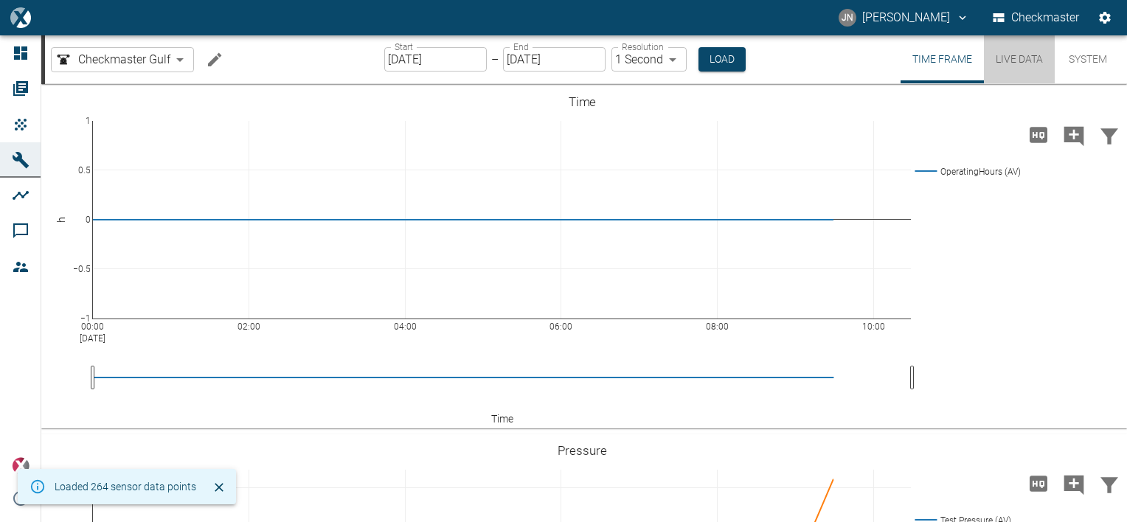
click at [1010, 53] on button "Live Data" at bounding box center [1019, 59] width 71 height 48
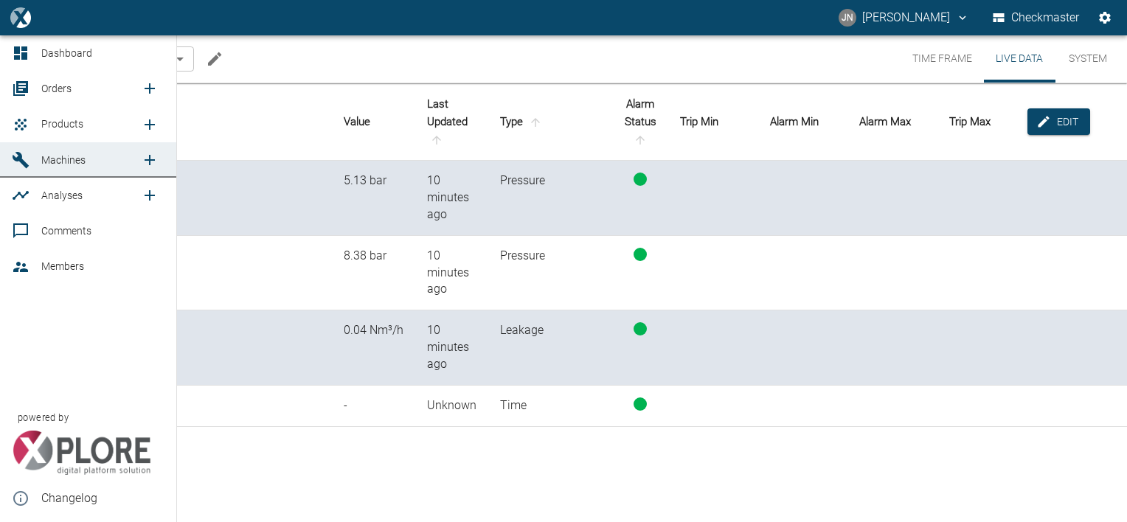
click at [57, 93] on span "Orders" at bounding box center [56, 89] width 30 height 12
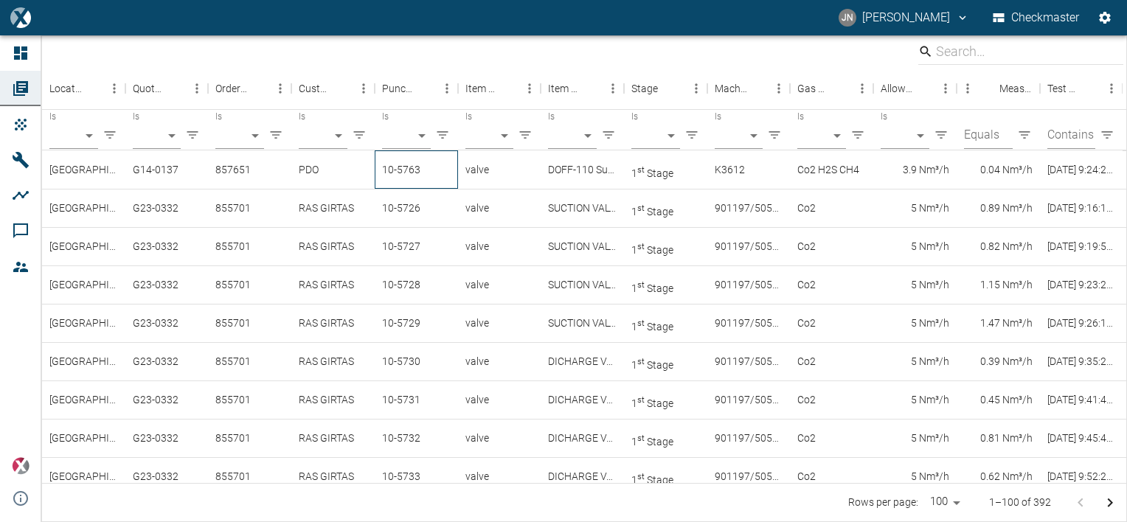
click at [398, 165] on div "10-5763" at bounding box center [416, 170] width 83 height 38
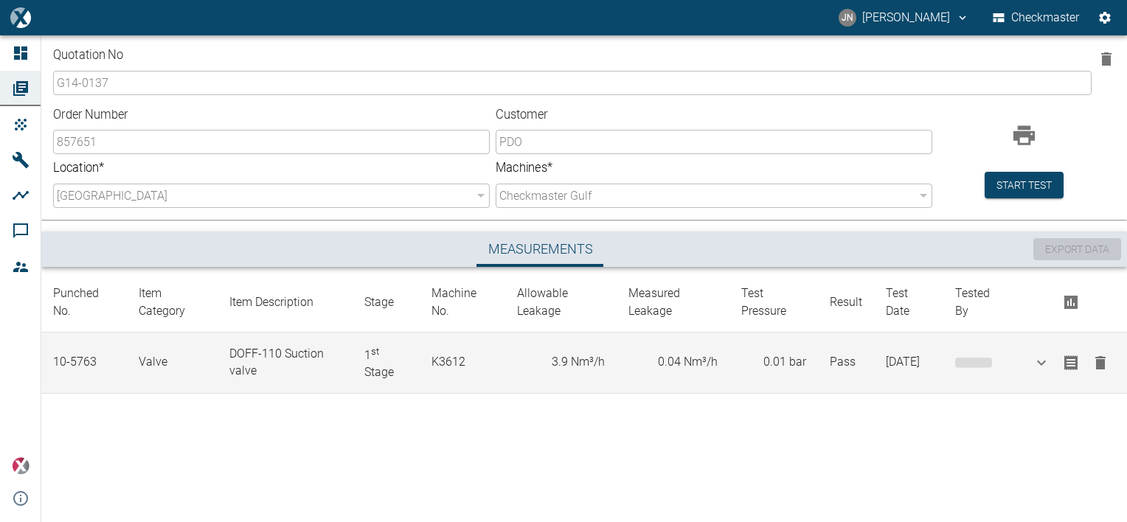
click at [1097, 364] on icon "button" at bounding box center [1101, 362] width 10 height 13
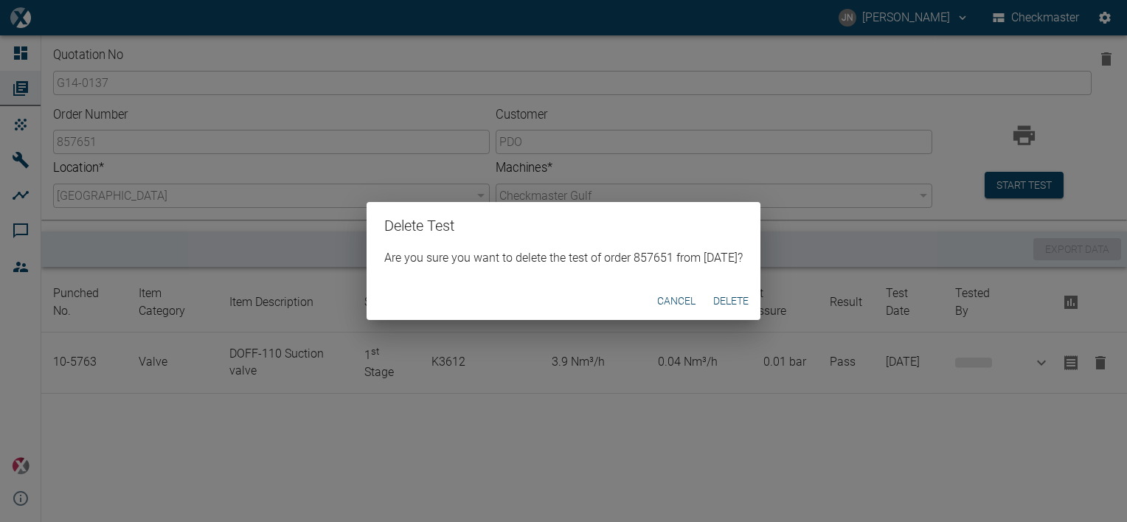
click at [744, 300] on button "Delete" at bounding box center [731, 301] width 47 height 27
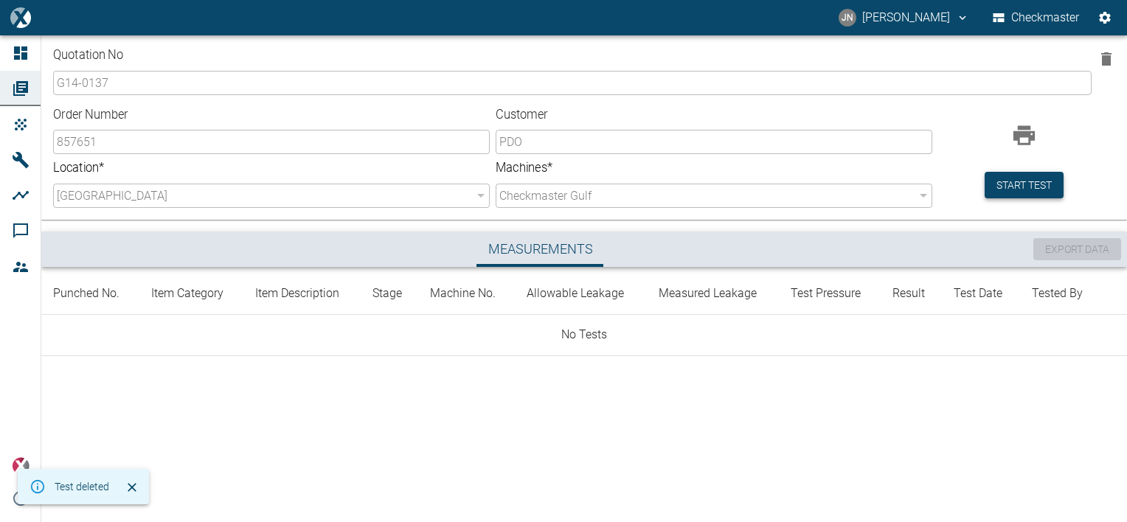
click at [1014, 180] on button "Start test" at bounding box center [1024, 185] width 79 height 27
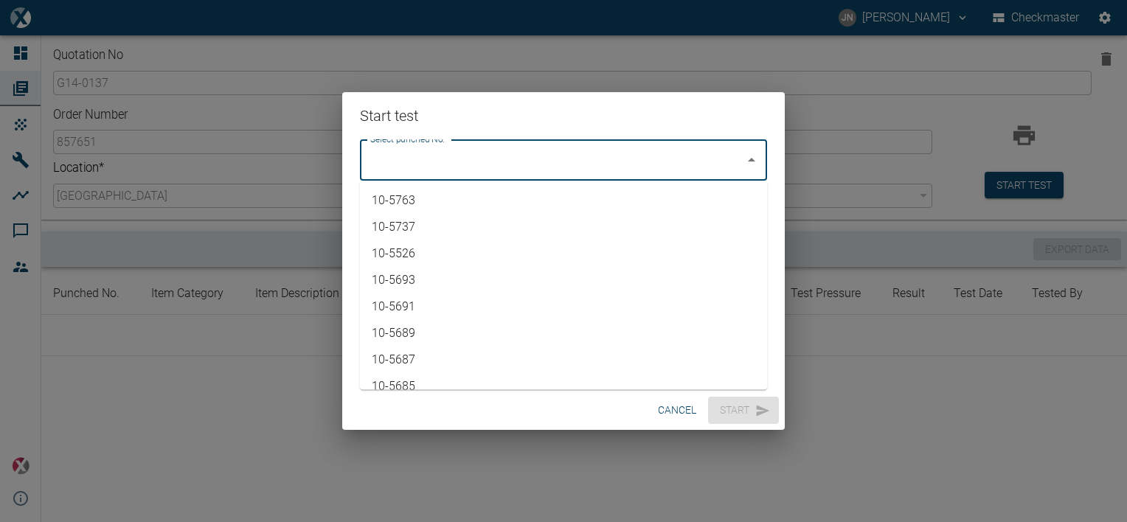
click at [537, 156] on input "Select punched No." at bounding box center [553, 160] width 372 height 28
click at [443, 200] on li "10-5763" at bounding box center [563, 200] width 407 height 27
type input "10-5763"
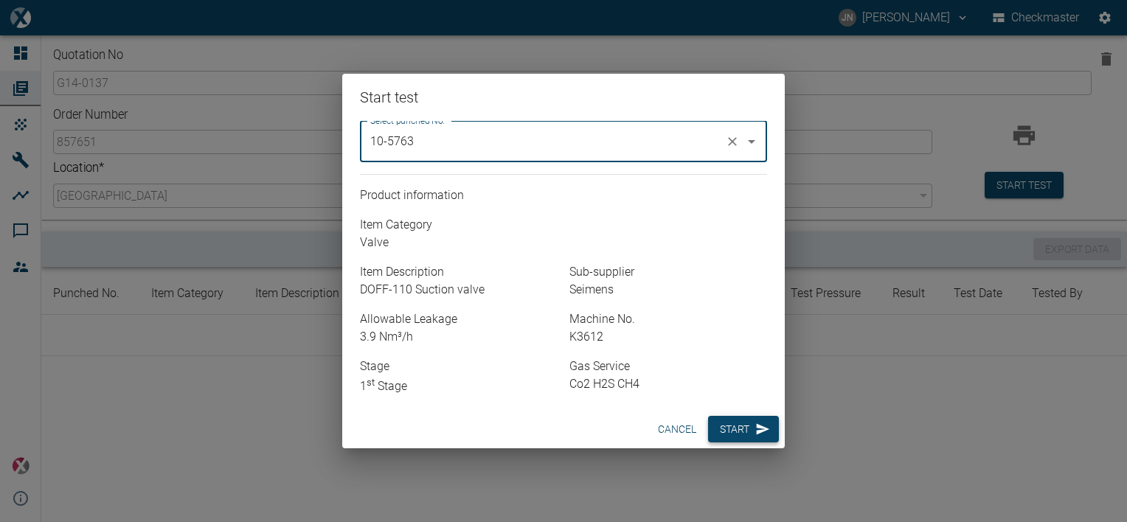
click at [744, 434] on button "Start" at bounding box center [743, 429] width 71 height 27
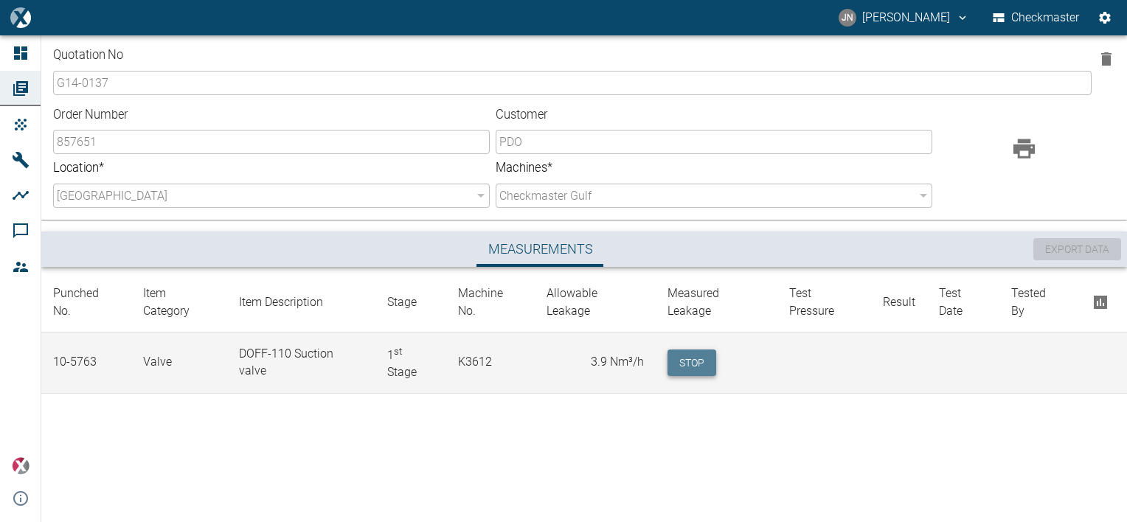
click at [694, 352] on button "Stop" at bounding box center [692, 363] width 49 height 27
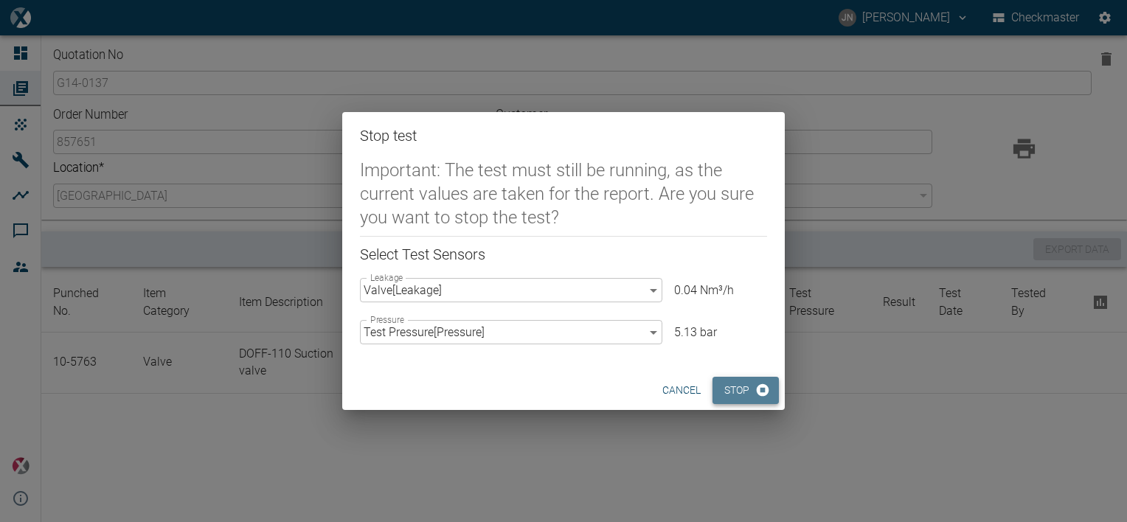
click at [732, 392] on button "Stop" at bounding box center [746, 390] width 66 height 27
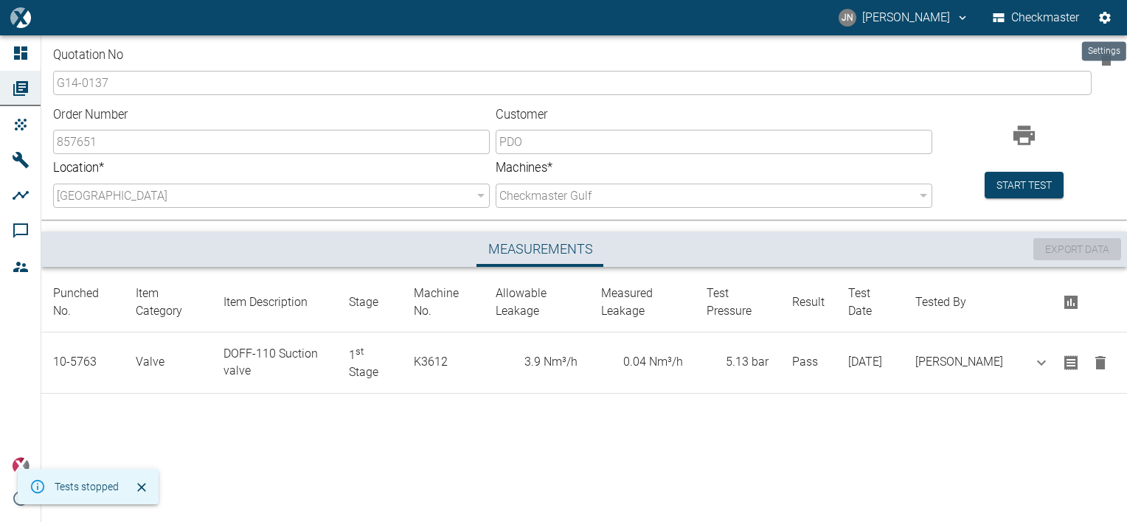
click at [1102, 18] on icon "Settings" at bounding box center [1105, 18] width 12 height 12
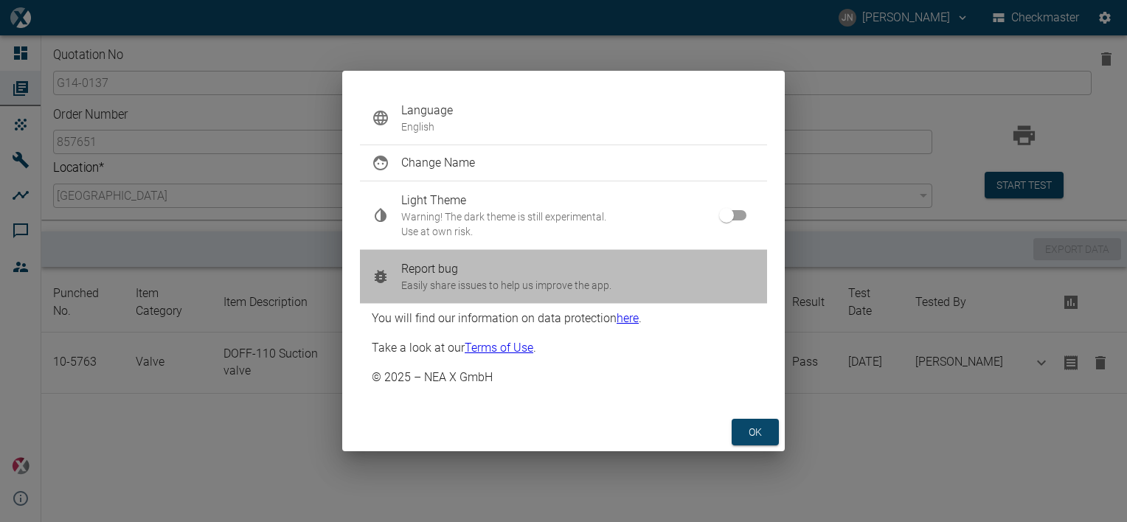
click at [430, 274] on span "Report bug" at bounding box center [578, 269] width 354 height 18
click at [378, 280] on icon at bounding box center [381, 276] width 12 height 13
click at [440, 264] on span "Report bug" at bounding box center [578, 269] width 354 height 18
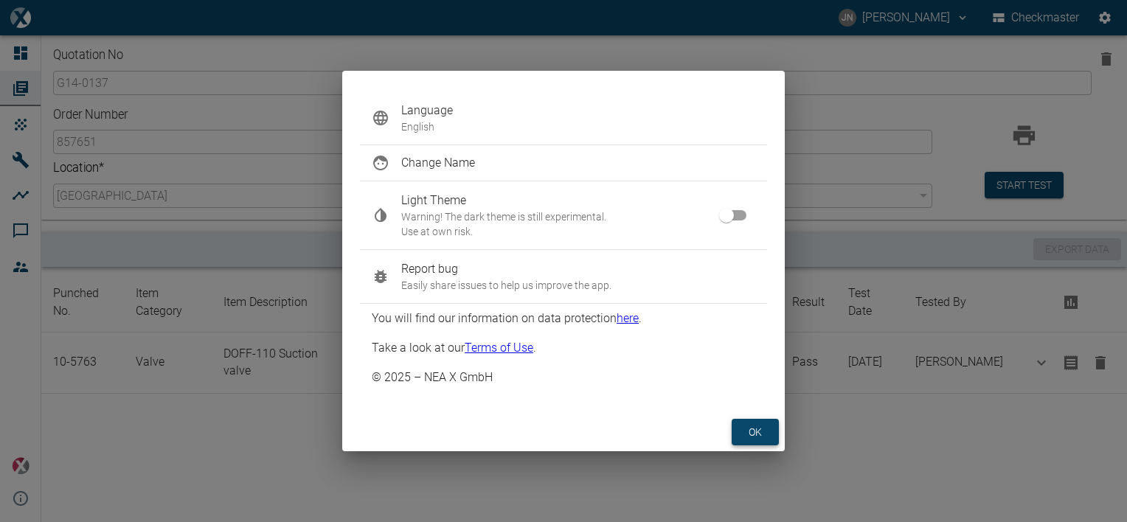
click at [765, 433] on button "ok" at bounding box center [755, 432] width 47 height 27
